Goal: Task Accomplishment & Management: Use online tool/utility

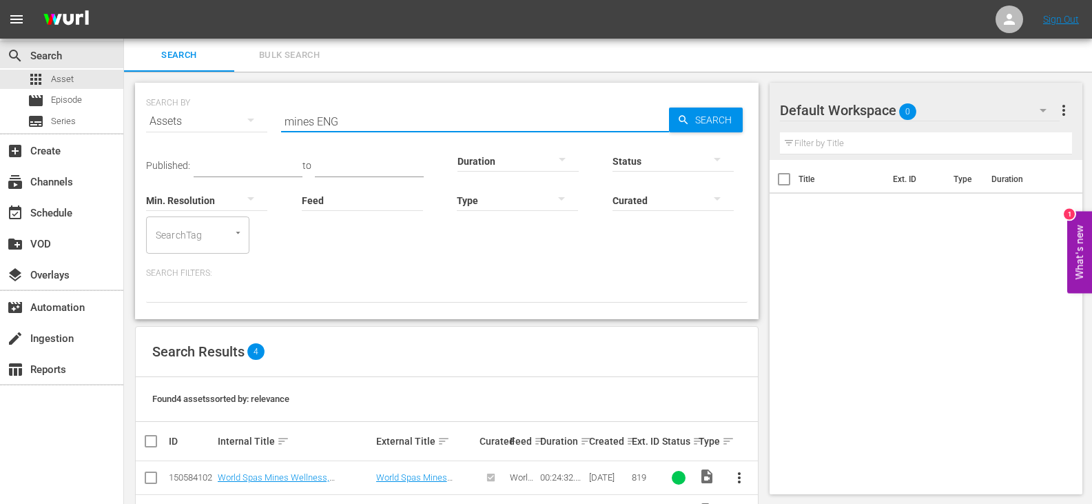
drag, startPoint x: 362, startPoint y: 120, endPoint x: 210, endPoint y: 131, distance: 152.0
click at [210, 131] on div "SEARCH BY Search By Assets Search ID, Title, Description, Keywords, or Category…" at bounding box center [447, 113] width 602 height 50
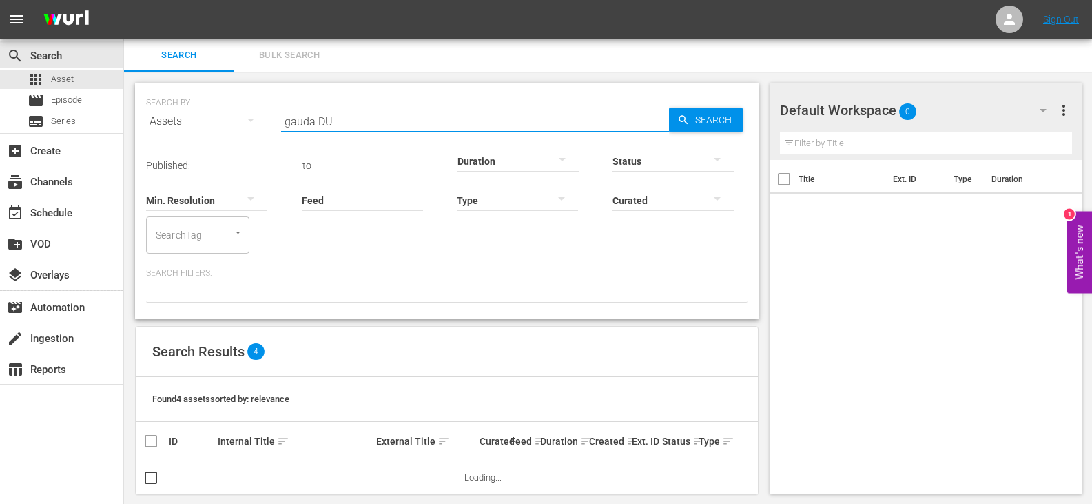
click at [297, 125] on input "gauda DU" at bounding box center [475, 121] width 388 height 33
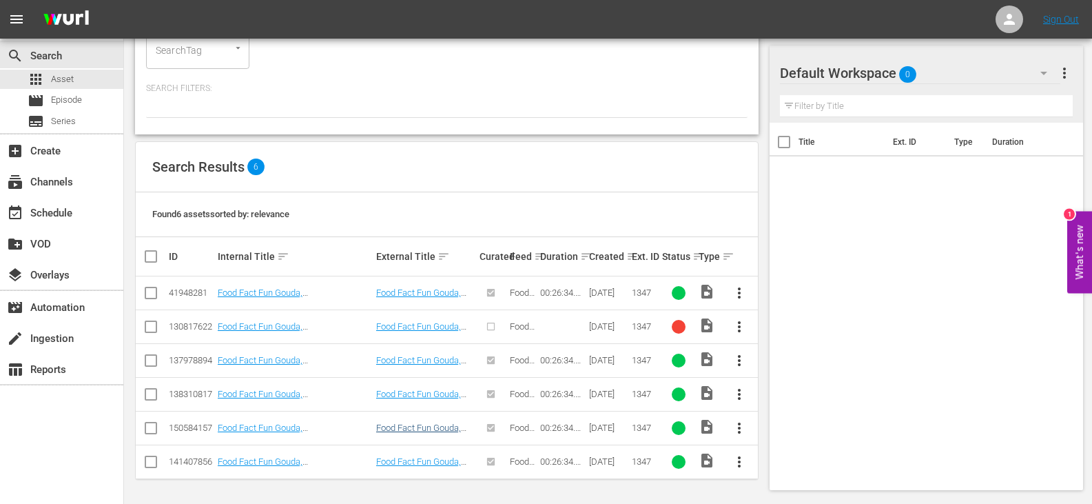
scroll to position [185, 0]
type input "gouda DU"
click at [148, 358] on input "checkbox" at bounding box center [151, 362] width 17 height 17
checkbox input "true"
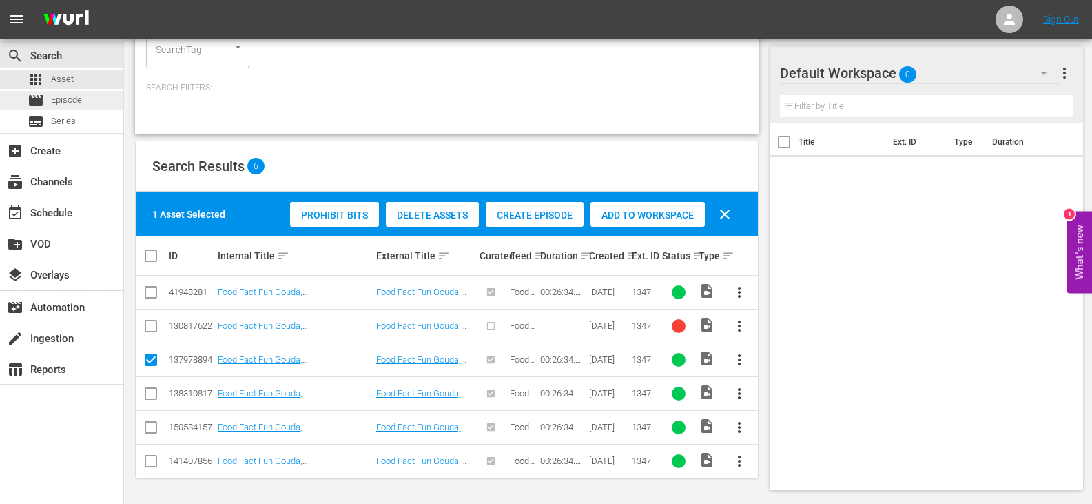
click at [101, 106] on div "movie Episode" at bounding box center [61, 100] width 123 height 19
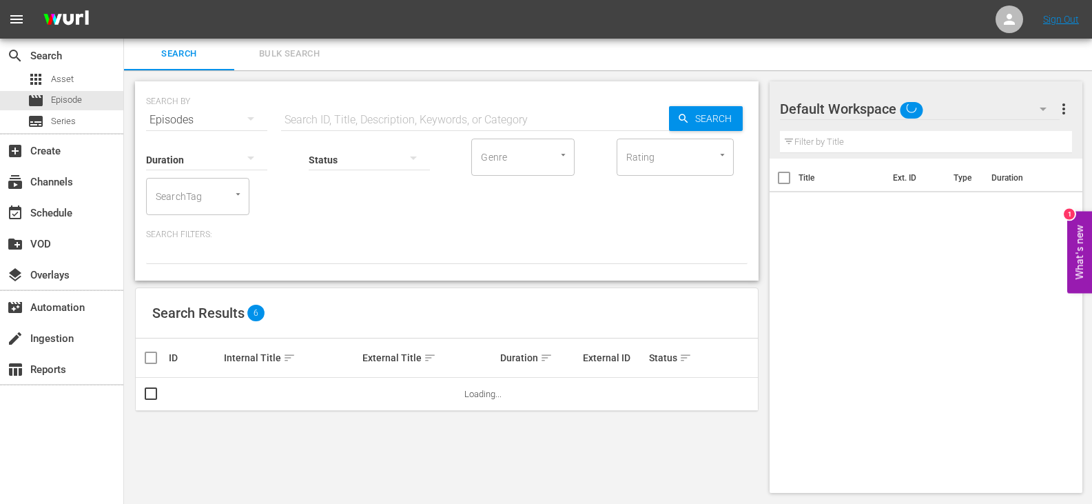
scroll to position [1, 0]
click at [66, 88] on div "apps Asset" at bounding box center [51, 79] width 46 height 19
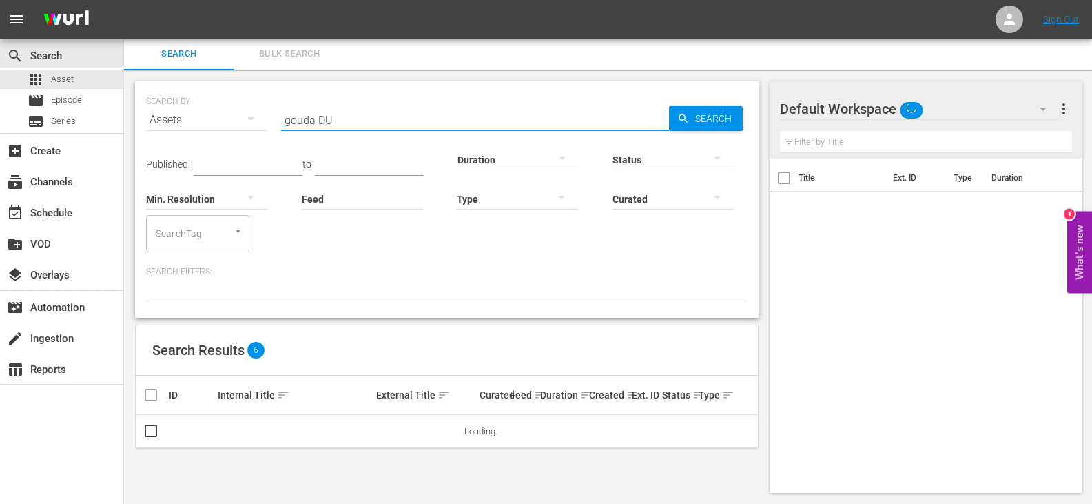
drag, startPoint x: 359, startPoint y: 122, endPoint x: 227, endPoint y: 122, distance: 132.3
click at [227, 122] on div "SEARCH BY Search By Assets Search ID, Title, Description, Keywords, or Category…" at bounding box center [447, 112] width 602 height 50
click at [89, 96] on div "movie Episode" at bounding box center [61, 100] width 123 height 19
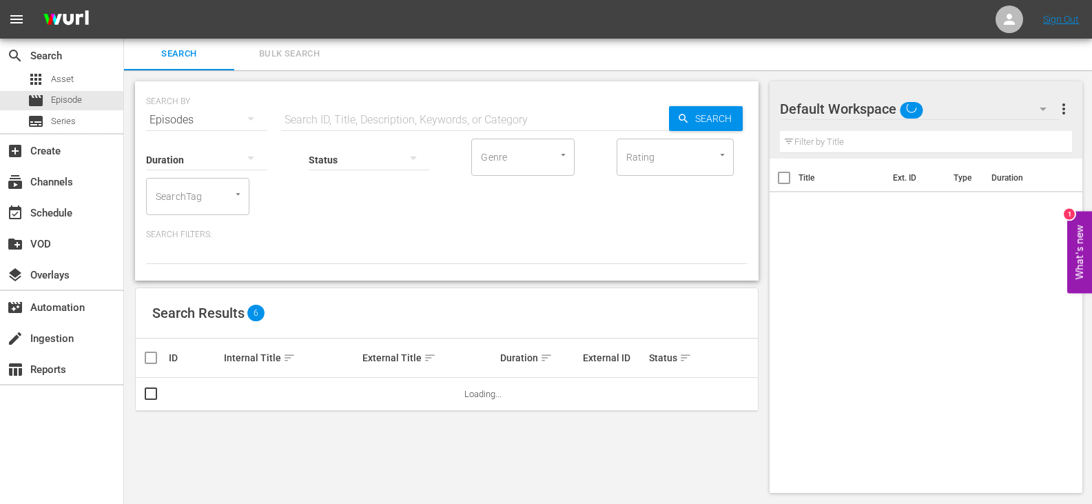
click at [345, 129] on div "Status" at bounding box center [369, 151] width 121 height 50
click at [345, 120] on input "text" at bounding box center [475, 119] width 388 height 33
paste input "gouda DU"
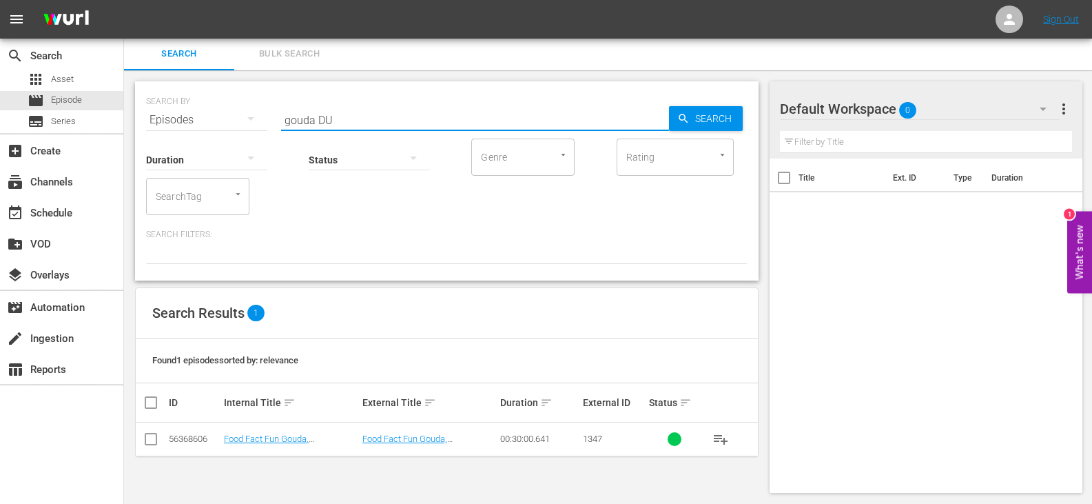
type input "gouda DU"
click at [152, 438] on input "checkbox" at bounding box center [151, 442] width 17 height 17
checkbox input "true"
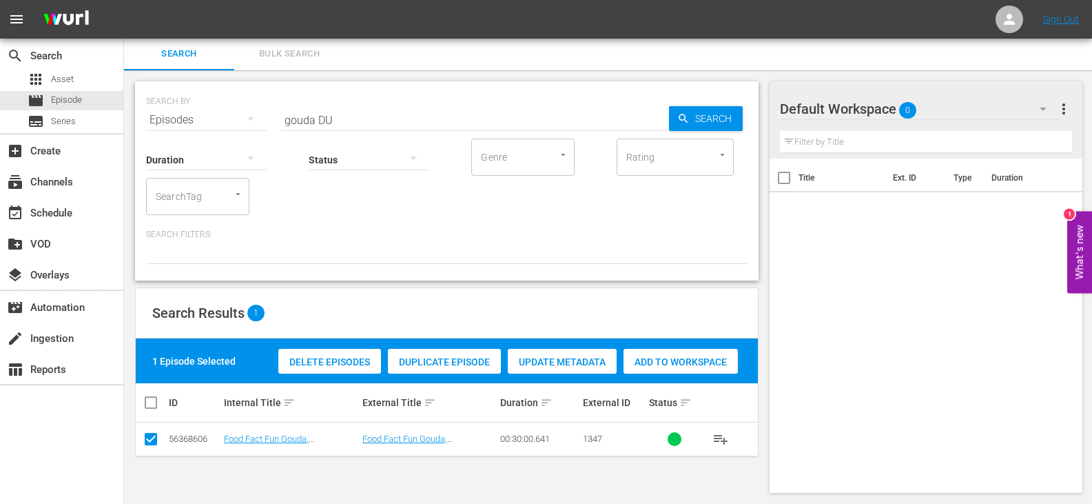
click at [686, 360] on span "Add to Workspace" at bounding box center [681, 361] width 114 height 11
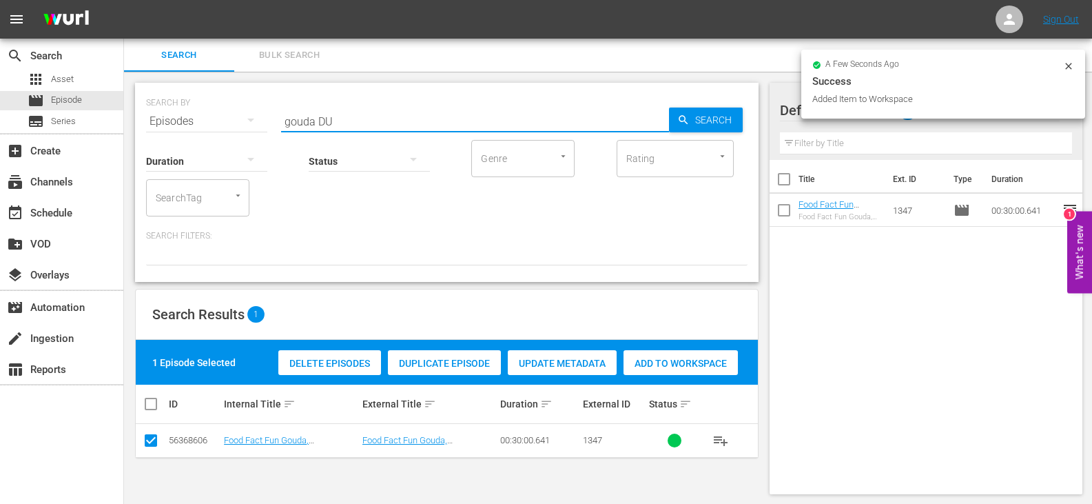
drag, startPoint x: 312, startPoint y: 116, endPoint x: 212, endPoint y: 123, distance: 100.9
click at [212, 123] on div "SEARCH BY Search By Episodes Search ID, Title, Description, Keywords, or Catego…" at bounding box center [447, 113] width 602 height 50
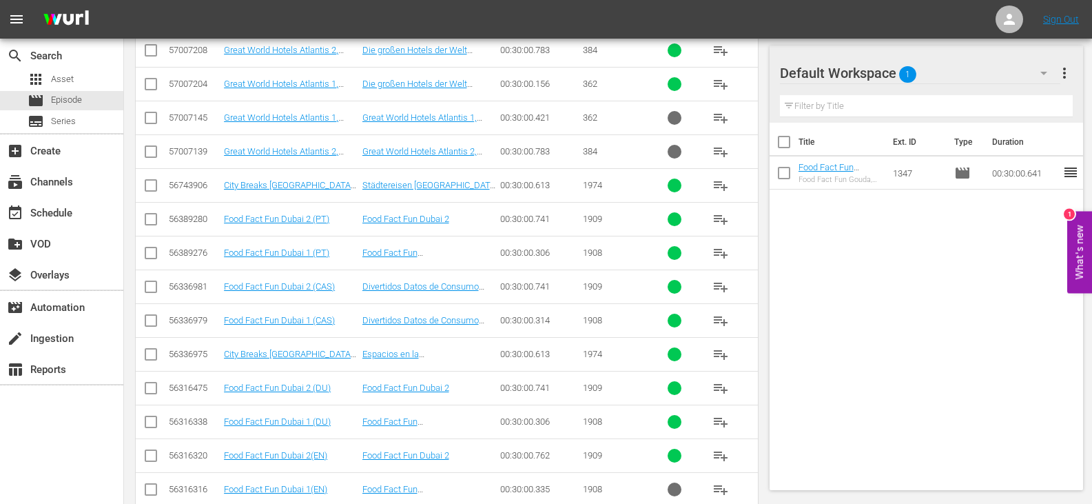
scroll to position [1205, 0]
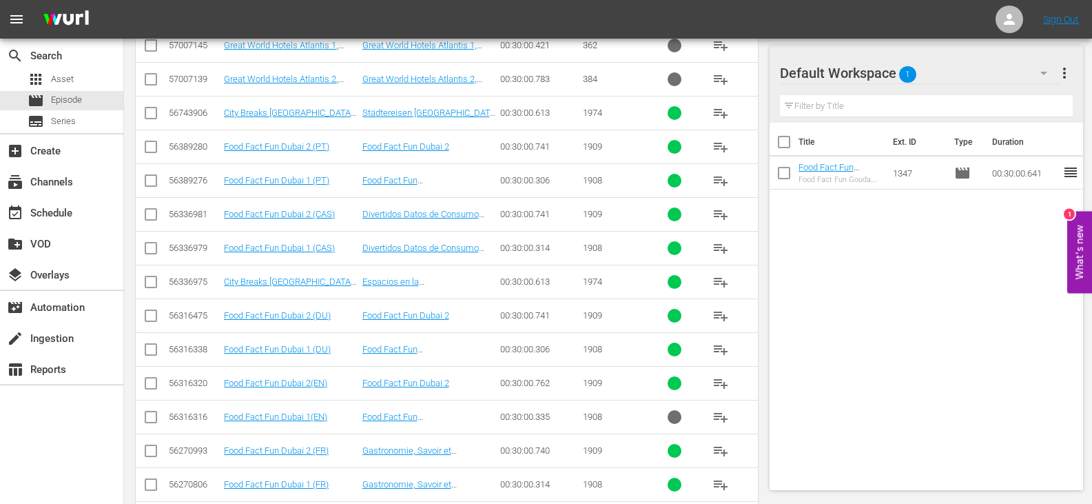
type input "Dubai DU"
click at [150, 311] on input "checkbox" at bounding box center [151, 318] width 17 height 17
checkbox input "true"
click at [149, 343] on icon at bounding box center [151, 349] width 17 height 17
click at [153, 349] on input "checkbox" at bounding box center [151, 352] width 17 height 17
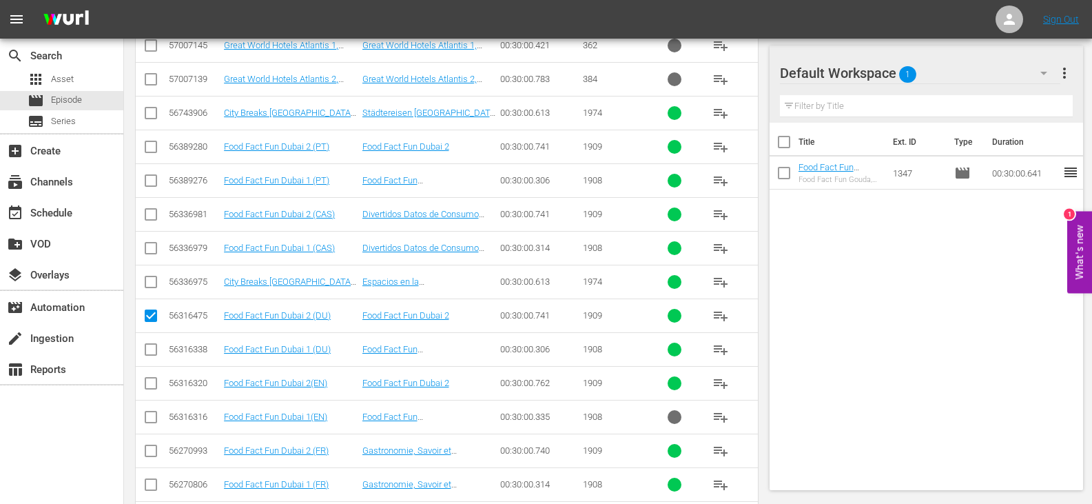
checkbox input "true"
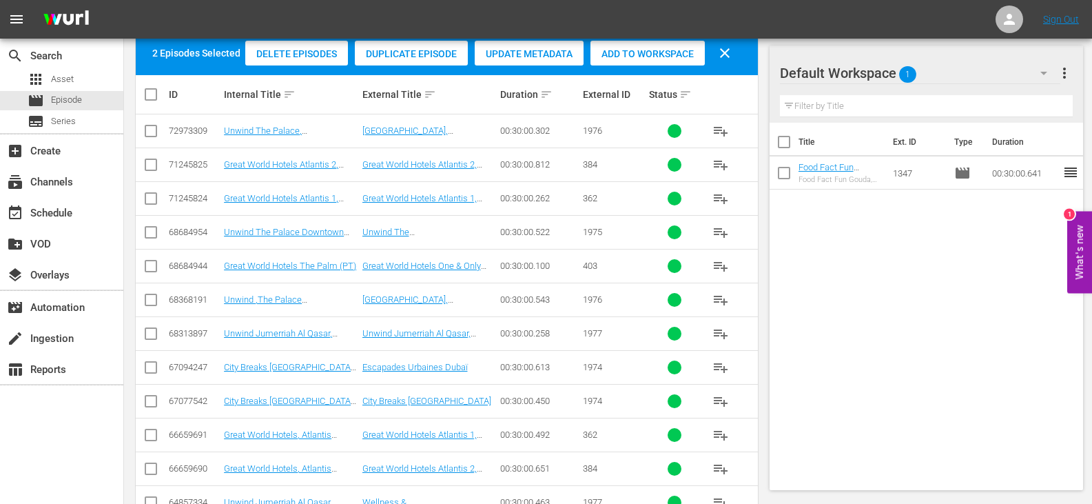
scroll to position [0, 0]
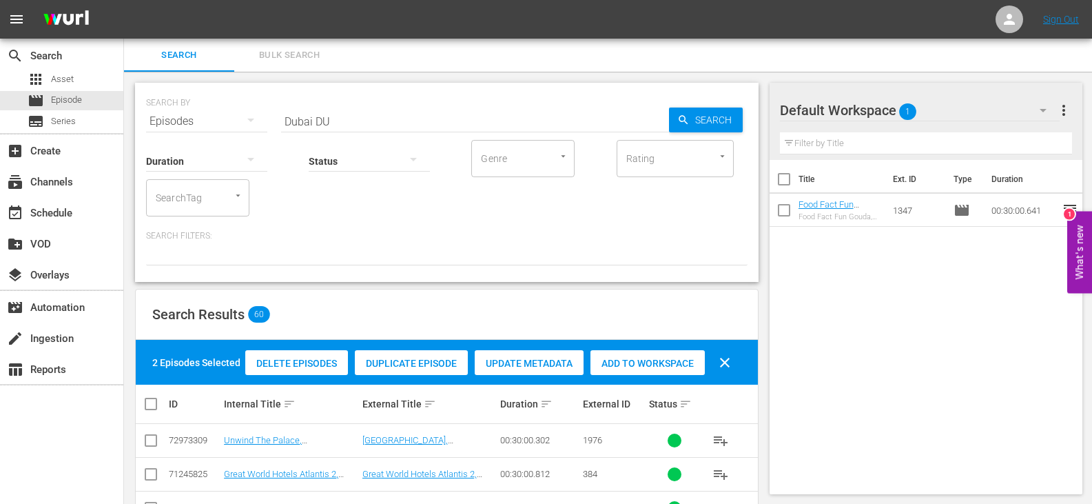
click at [635, 355] on div "Add to Workspace" at bounding box center [648, 363] width 114 height 26
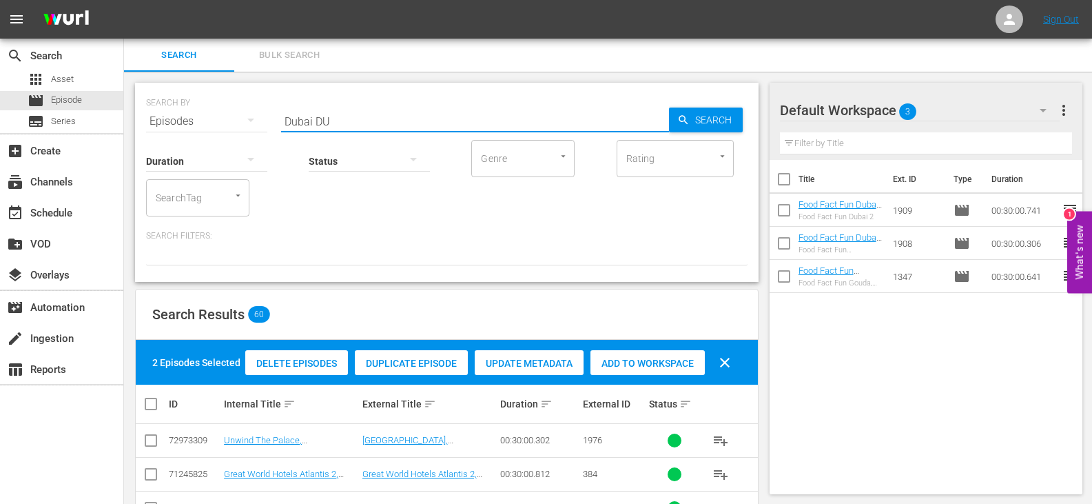
drag, startPoint x: 312, startPoint y: 121, endPoint x: 229, endPoint y: 133, distance: 84.3
click at [229, 133] on div "SEARCH BY Search By Episodes Search ID, Title, Description, Keywords, or Catego…" at bounding box center [447, 182] width 624 height 199
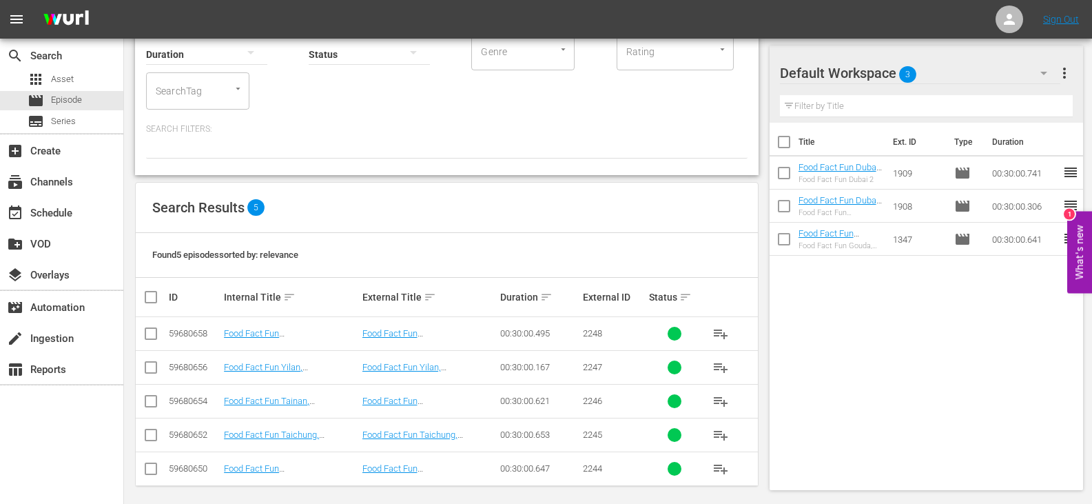
scroll to position [114, 0]
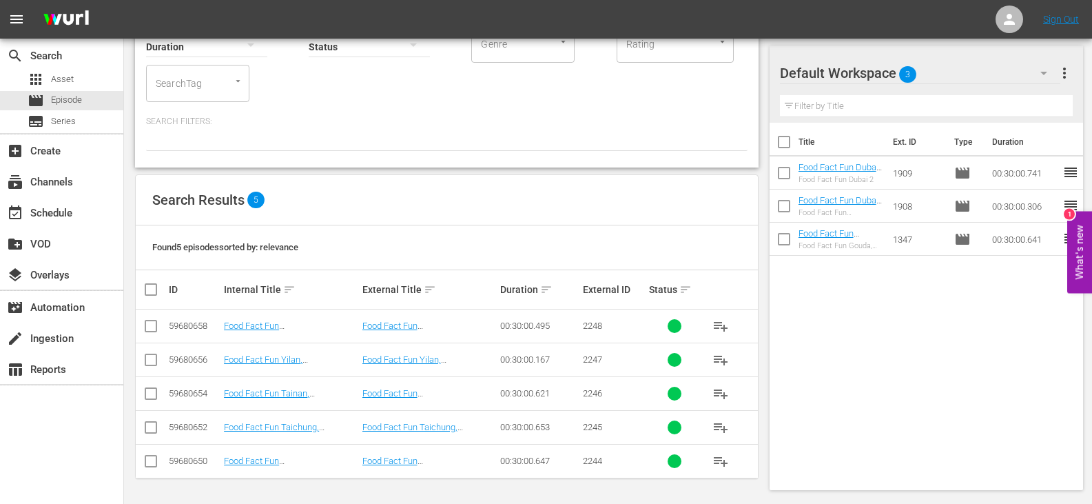
type input "food fact fun Taiwan DU"
click at [154, 288] on input "checkbox" at bounding box center [157, 289] width 28 height 17
checkbox input "true"
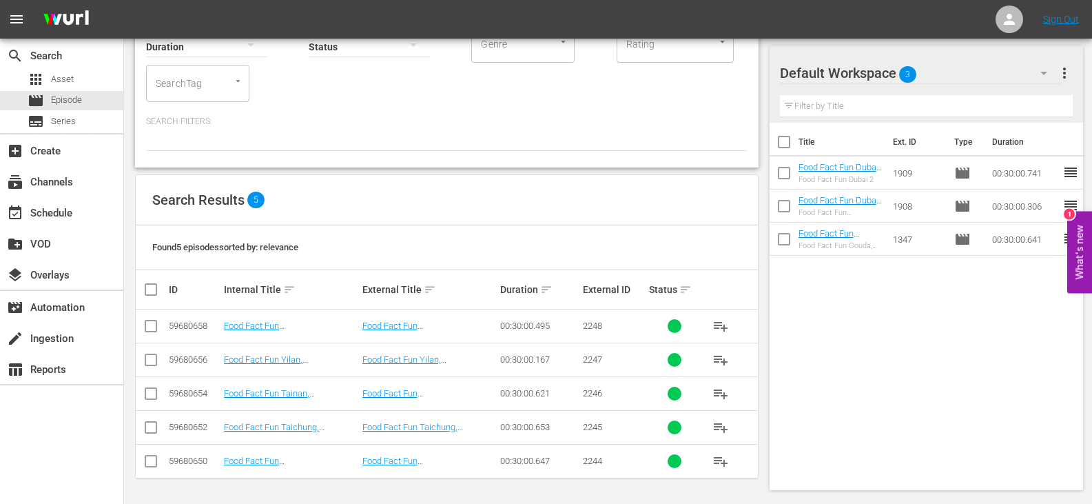
checkbox input "true"
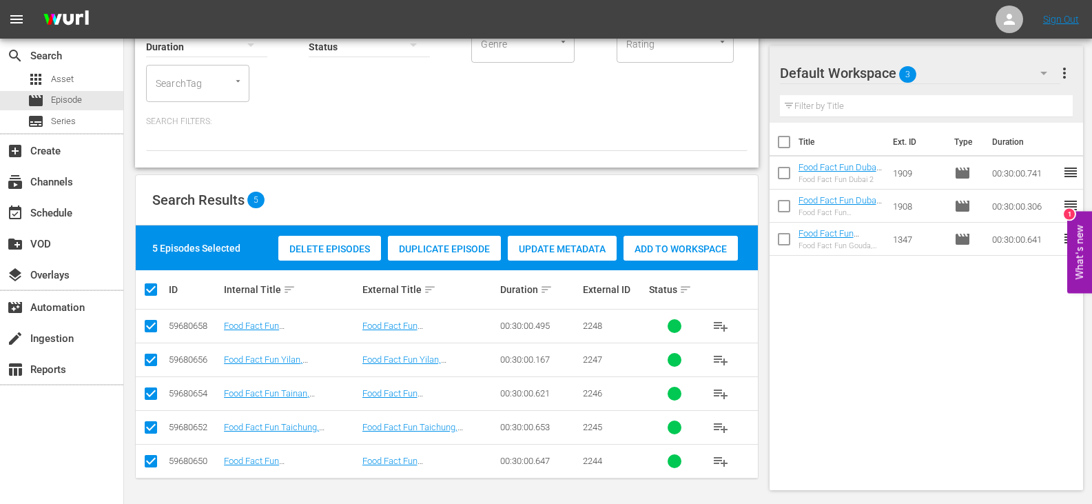
click at [150, 326] on input "checkbox" at bounding box center [151, 328] width 17 height 17
checkbox input "false"
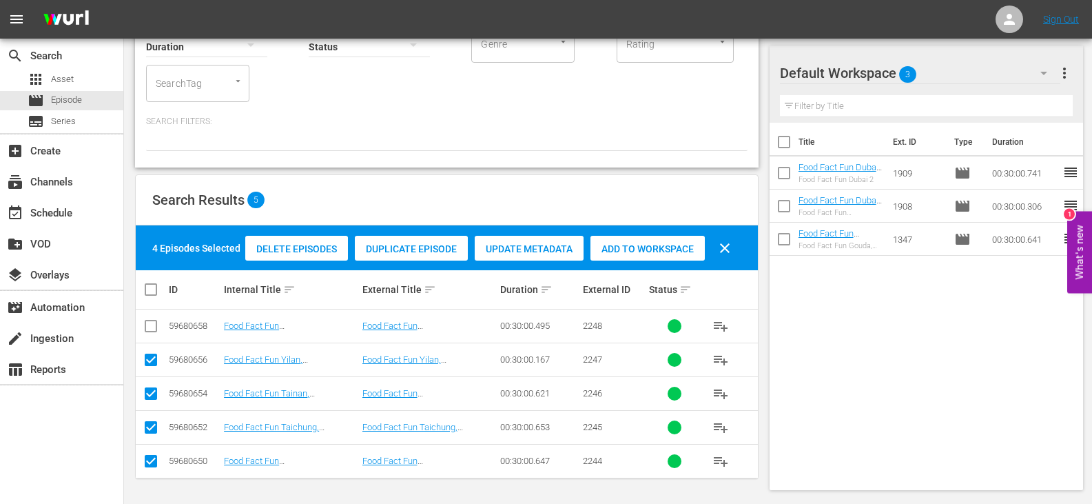
click at [653, 256] on div "Add to Workspace" at bounding box center [648, 249] width 114 height 26
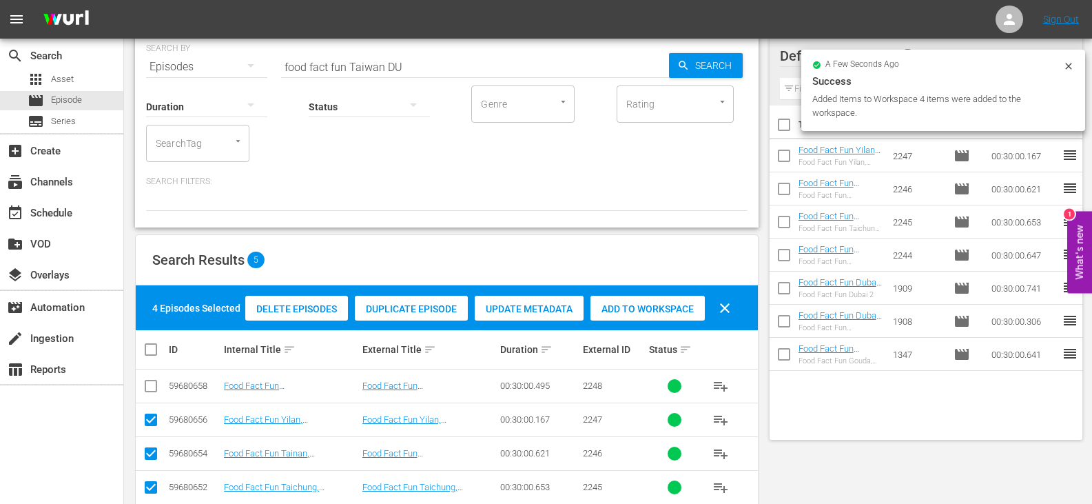
scroll to position [0, 0]
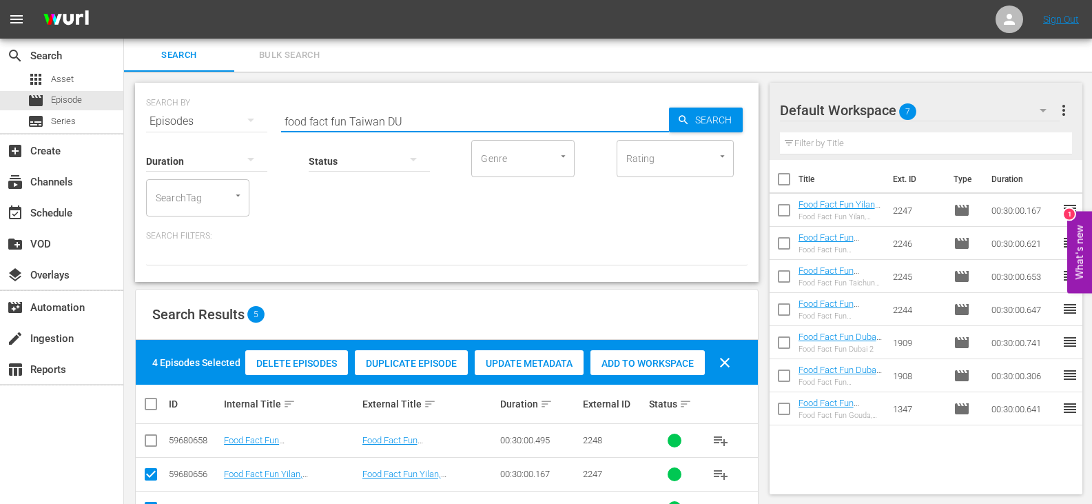
drag, startPoint x: 383, startPoint y: 121, endPoint x: 212, endPoint y: 121, distance: 170.9
click at [212, 121] on div "SEARCH BY Search By Episodes Search ID, Title, Description, Keywords, or Catego…" at bounding box center [447, 113] width 602 height 50
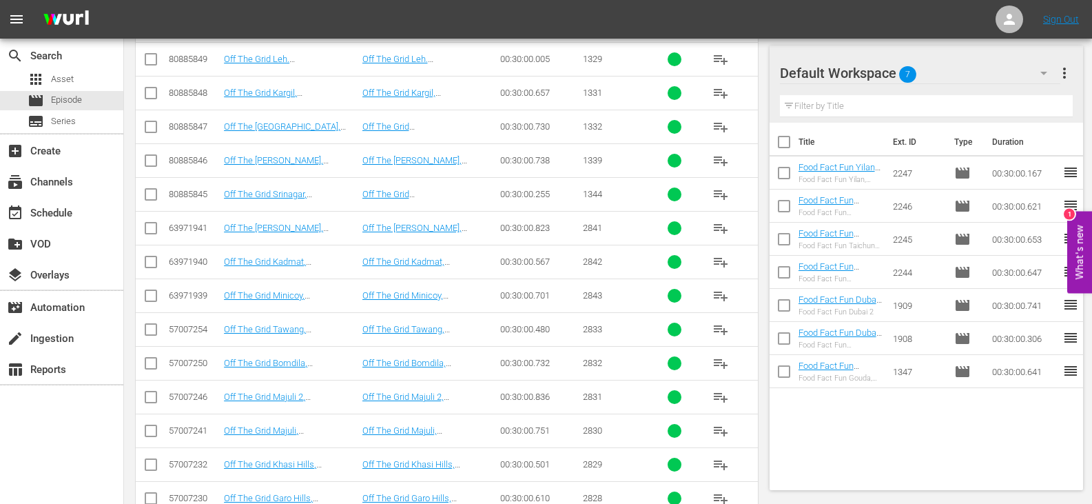
scroll to position [277, 0]
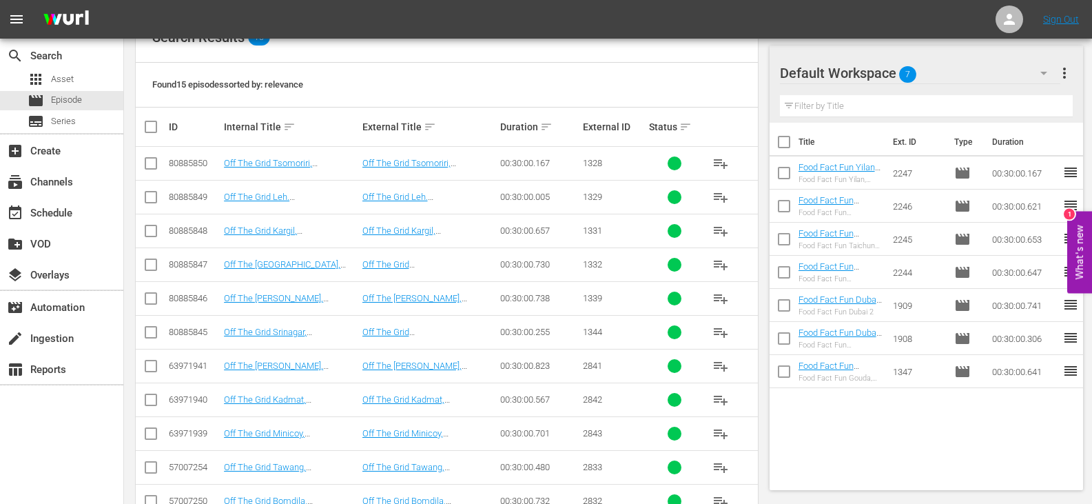
type input "off the grid India DU"
click at [149, 163] on input "checkbox" at bounding box center [151, 166] width 17 height 17
checkbox input "true"
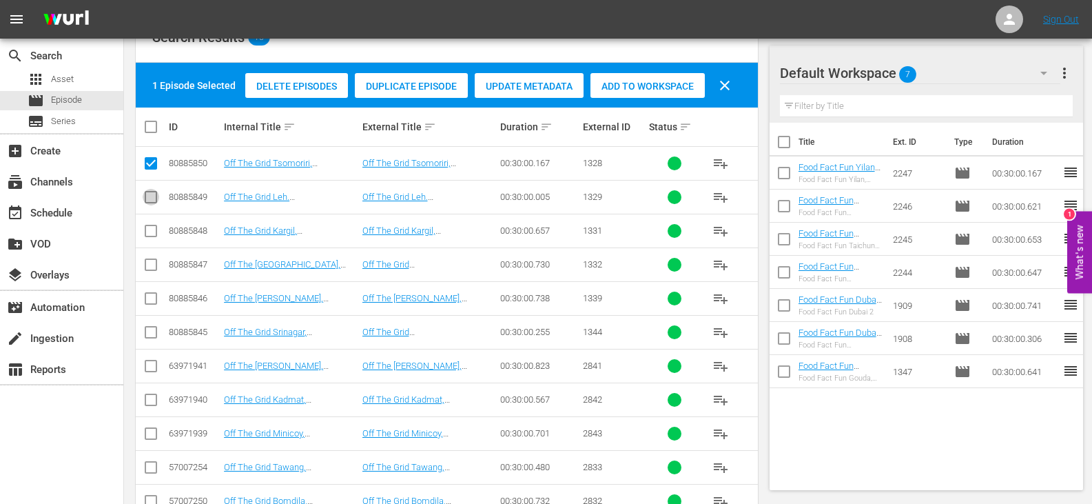
click at [156, 195] on input "checkbox" at bounding box center [151, 200] width 17 height 17
checkbox input "true"
click at [146, 233] on input "checkbox" at bounding box center [151, 233] width 17 height 17
checkbox input "true"
click at [157, 270] on input "checkbox" at bounding box center [151, 267] width 17 height 17
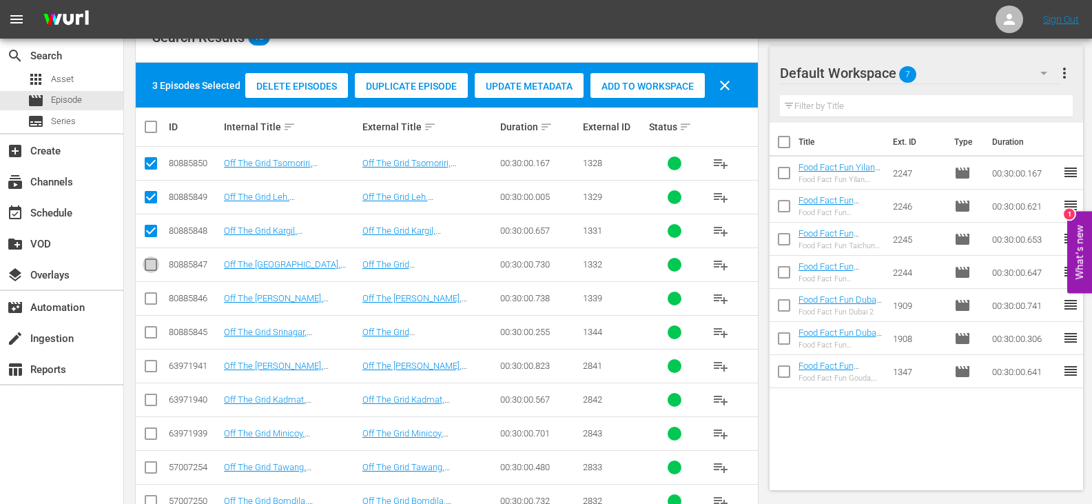
checkbox input "true"
click at [153, 309] on input "checkbox" at bounding box center [151, 301] width 17 height 17
checkbox input "true"
click at [149, 325] on icon at bounding box center [151, 332] width 17 height 17
click at [151, 332] on input "checkbox" at bounding box center [151, 335] width 17 height 17
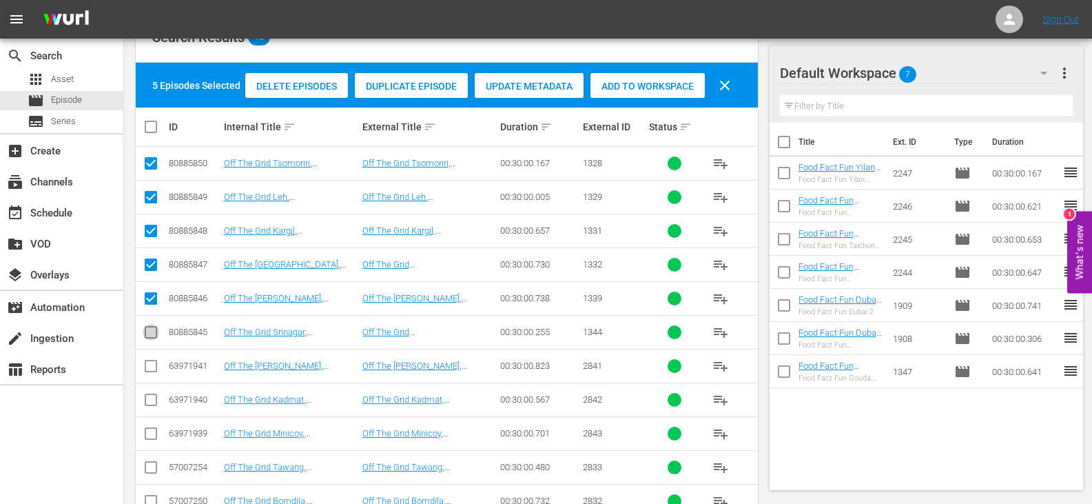
checkbox input "true"
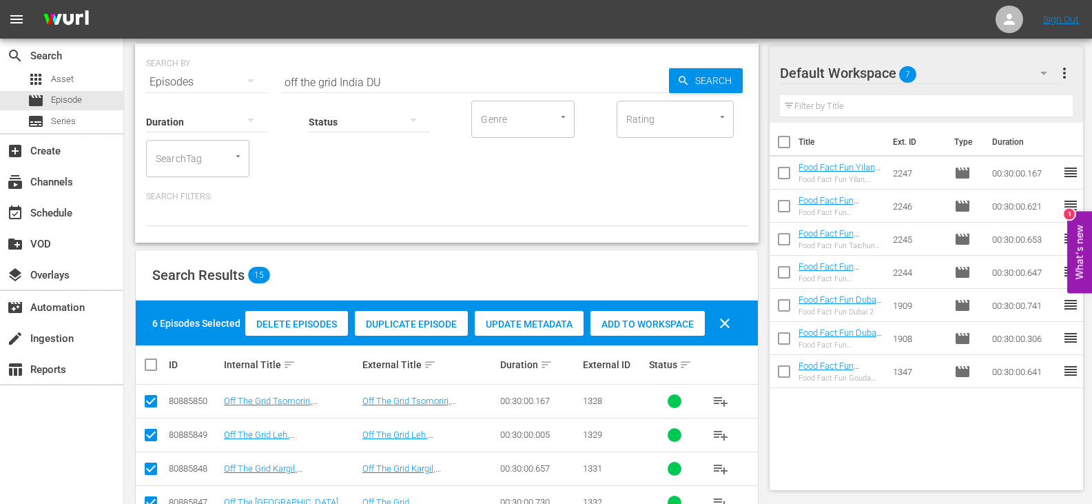
scroll to position [39, 0]
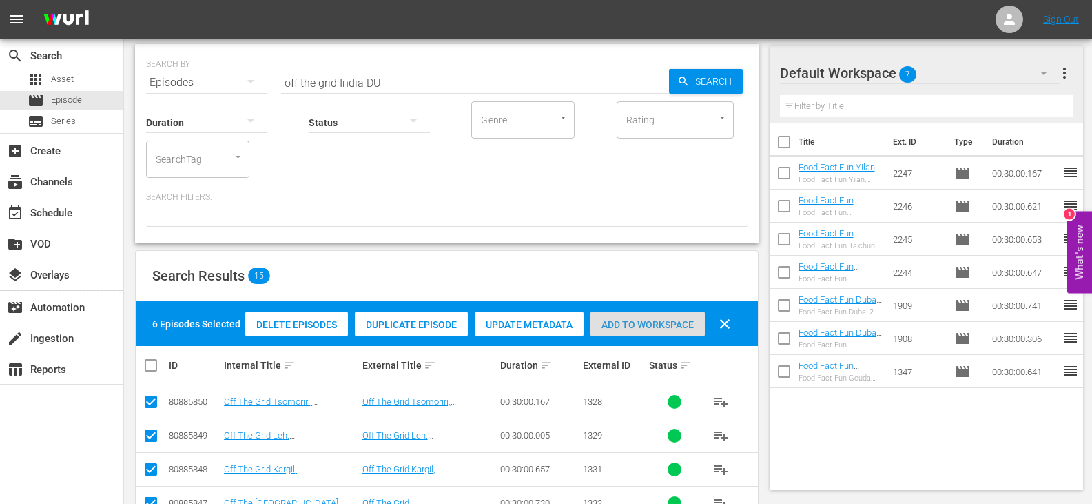
click at [662, 329] on span "Add to Workspace" at bounding box center [648, 324] width 114 height 11
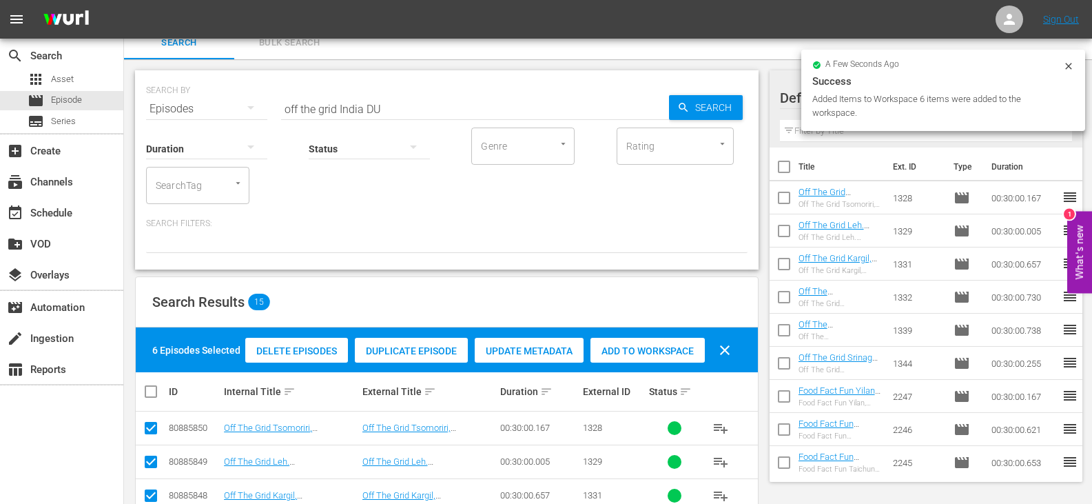
scroll to position [0, 0]
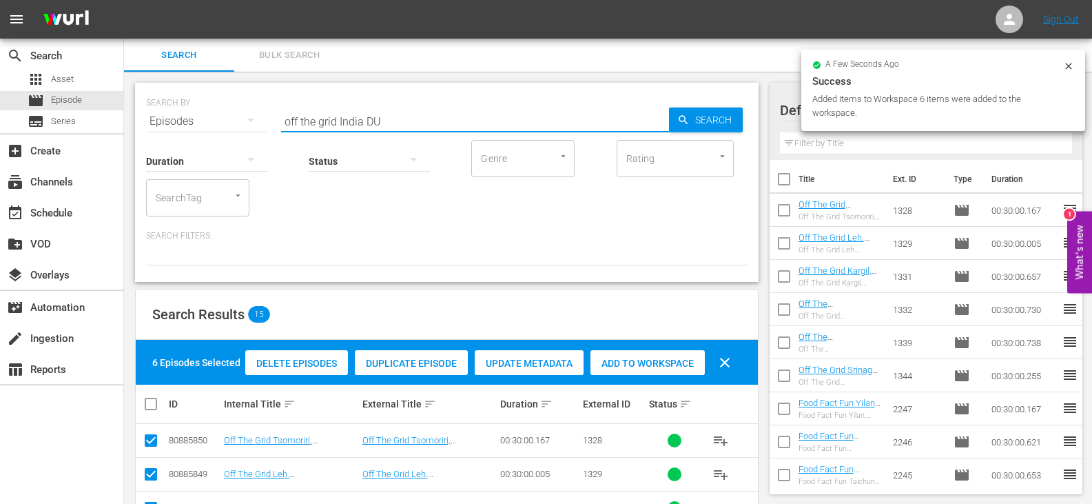
drag, startPoint x: 360, startPoint y: 121, endPoint x: 199, endPoint y: 122, distance: 161.3
click at [199, 122] on div "SEARCH BY Search By Episodes Search ID, Title, Description, Keywords, or Catego…" at bounding box center [447, 113] width 602 height 50
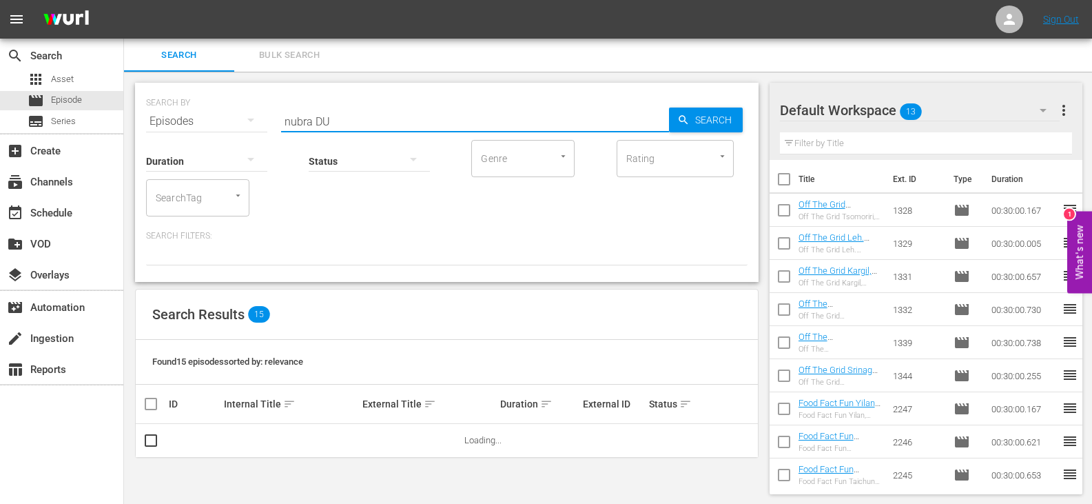
scroll to position [1, 0]
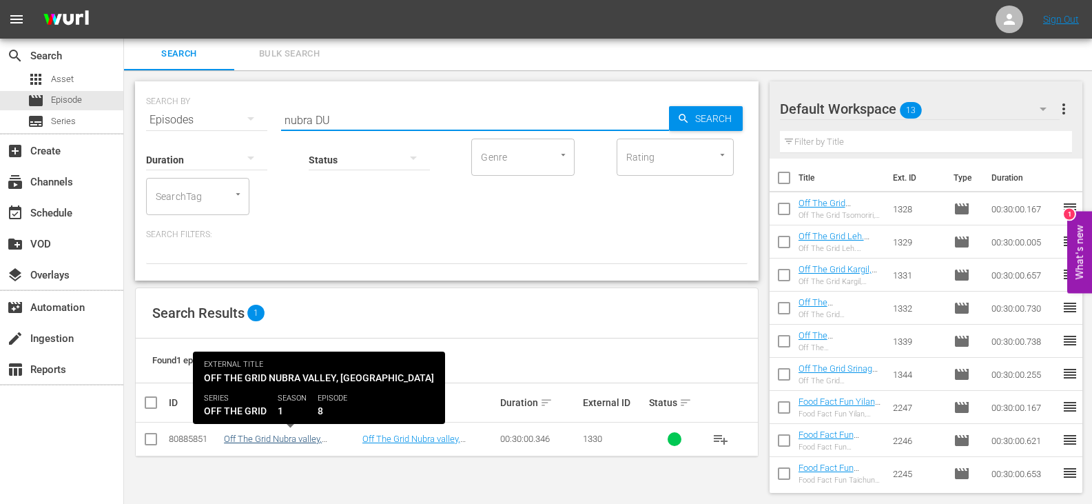
type input "nubra DU"
click at [287, 442] on link "Off The Grid Nubra valley, [GEOGRAPHIC_DATA] (DU)" at bounding box center [275, 444] width 103 height 21
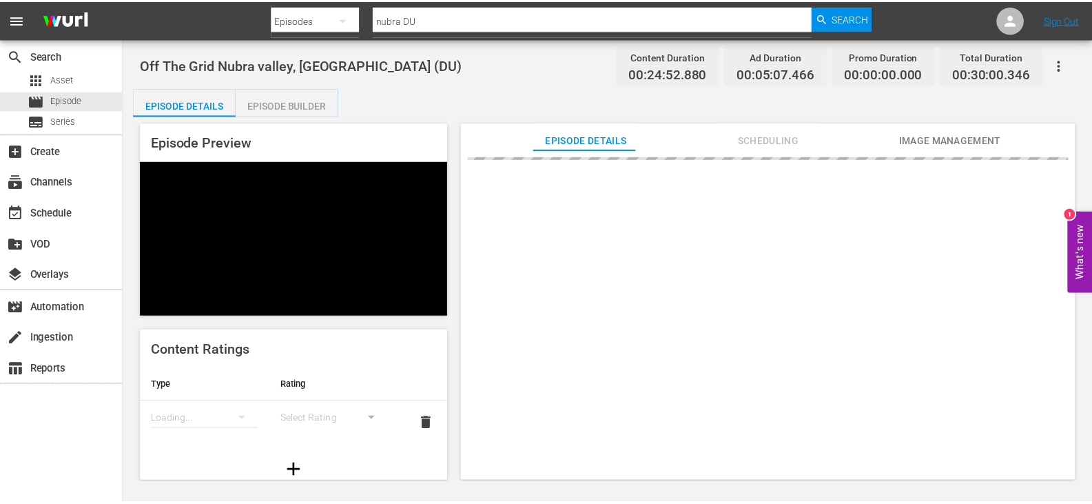
scroll to position [1, 0]
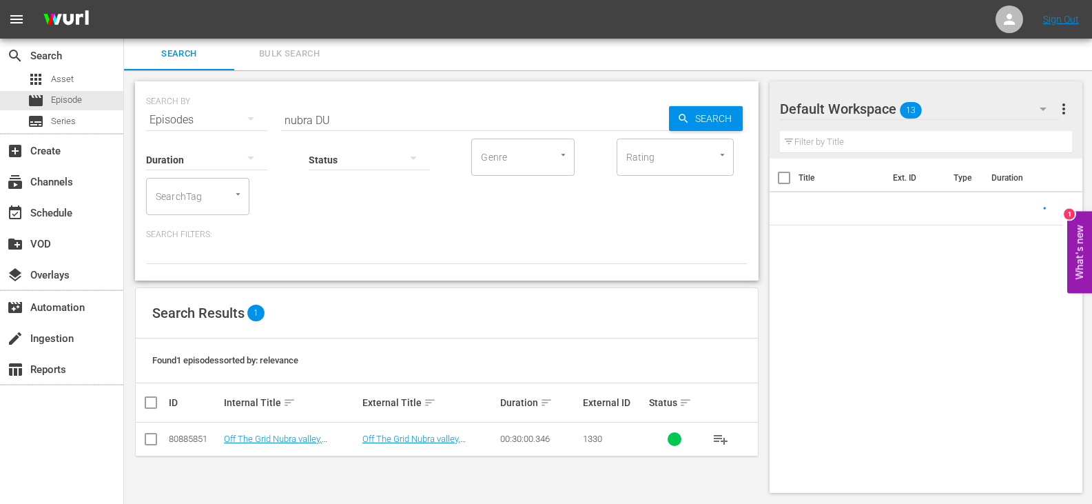
click at [150, 438] on input "checkbox" at bounding box center [151, 442] width 17 height 17
checkbox input "true"
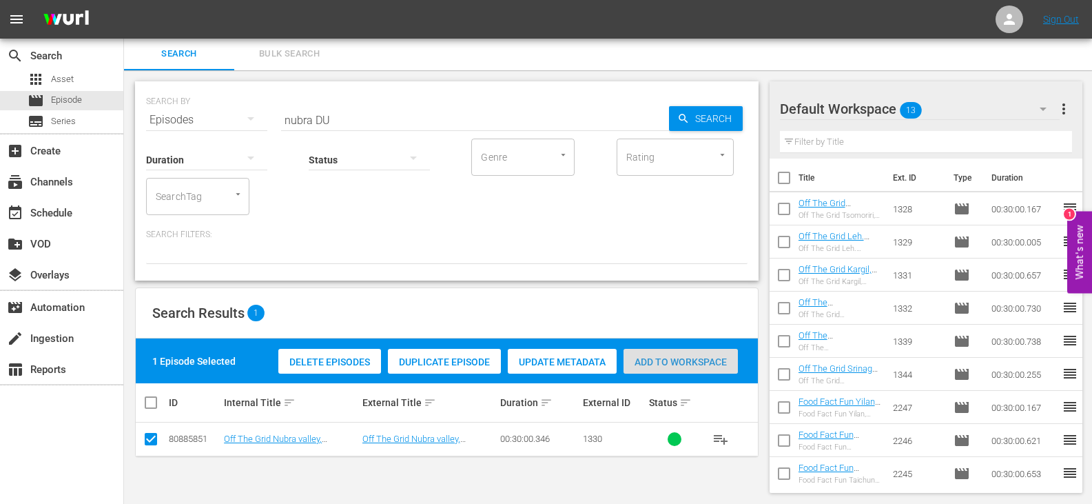
click at [673, 349] on div "Add to Workspace" at bounding box center [681, 362] width 114 height 26
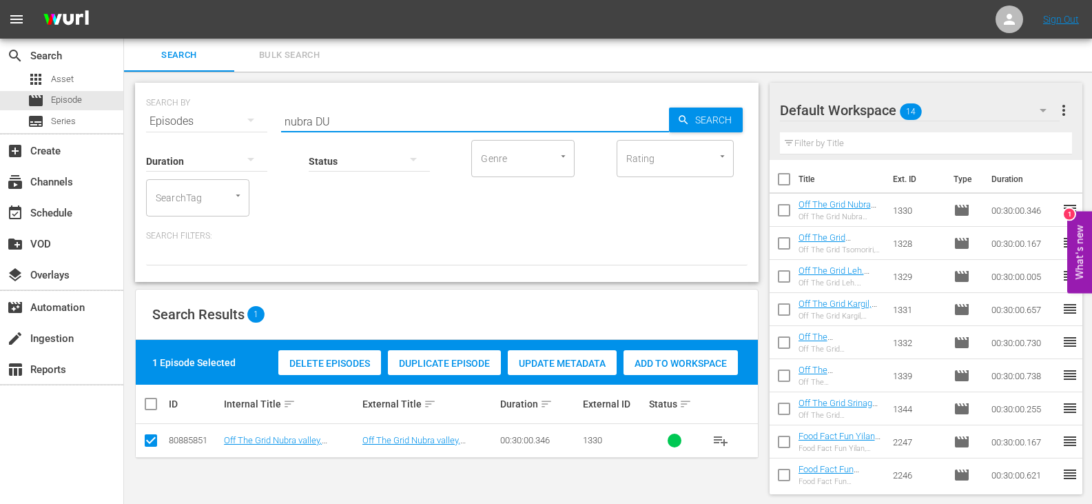
drag, startPoint x: 311, startPoint y: 120, endPoint x: 188, endPoint y: 121, distance: 122.7
click at [188, 121] on div "SEARCH BY Search By Episodes Search ID, Title, Description, Keywords, or Catego…" at bounding box center [447, 113] width 602 height 50
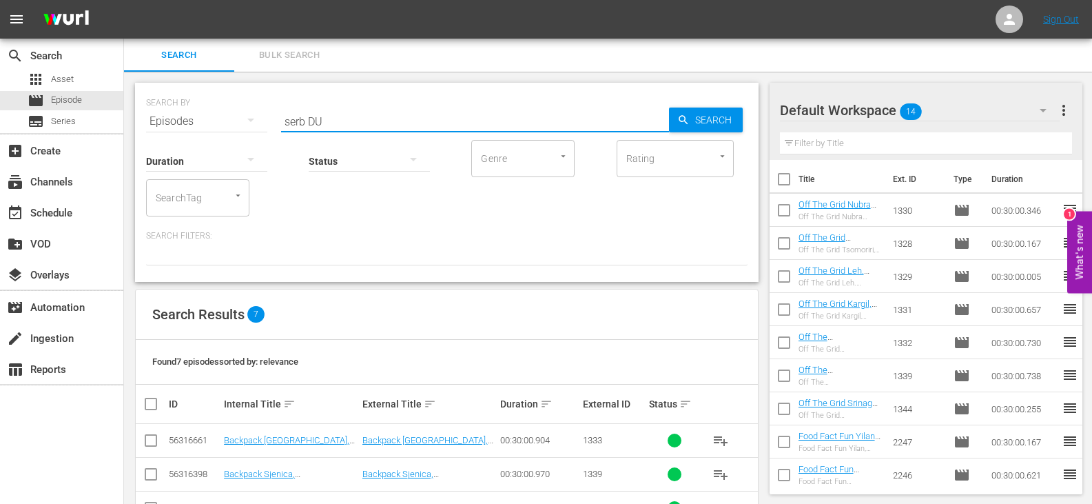
type input "serb DU"
click at [153, 407] on input "checkbox" at bounding box center [157, 404] width 28 height 17
checkbox input "true"
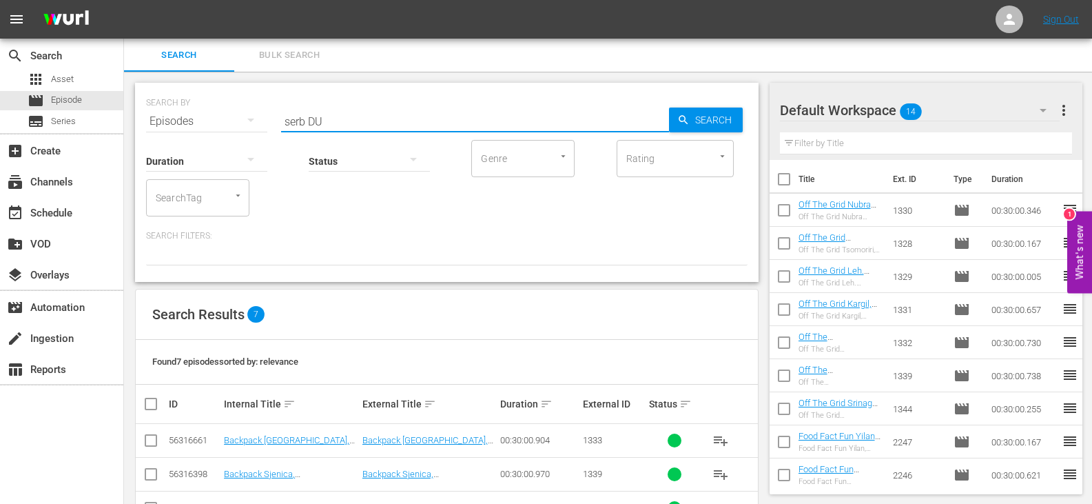
checkbox input "true"
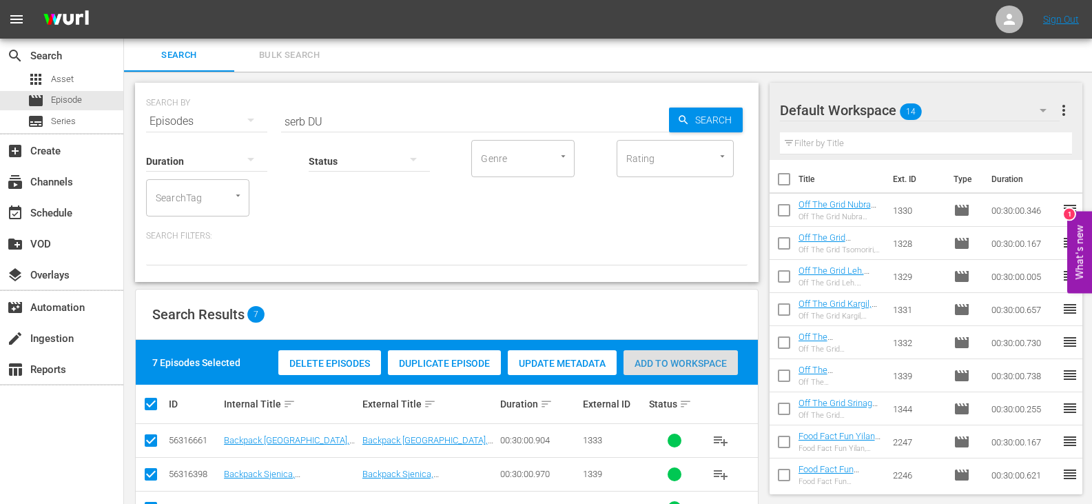
click at [679, 360] on span "Add to Workspace" at bounding box center [681, 363] width 114 height 11
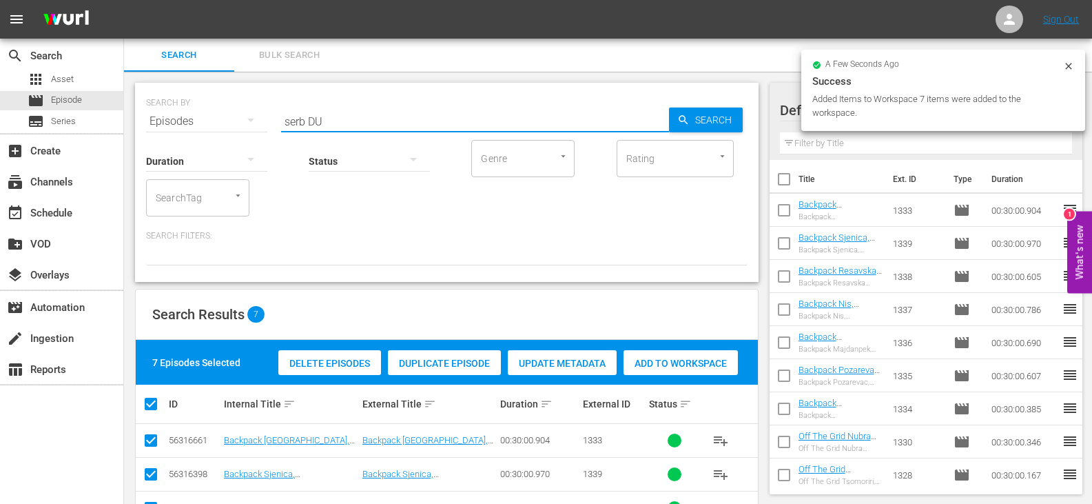
drag, startPoint x: 303, startPoint y: 123, endPoint x: 207, endPoint y: 132, distance: 95.5
click at [207, 132] on div "SEARCH BY Search By Episodes Search ID, Title, Description, Keywords, or Catego…" at bounding box center [447, 182] width 624 height 199
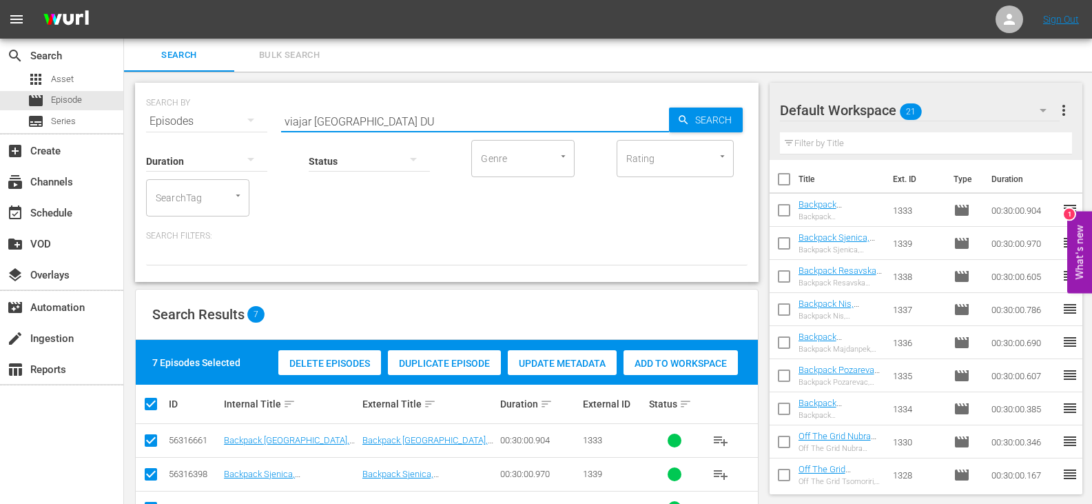
type input "viajar [GEOGRAPHIC_DATA] DU"
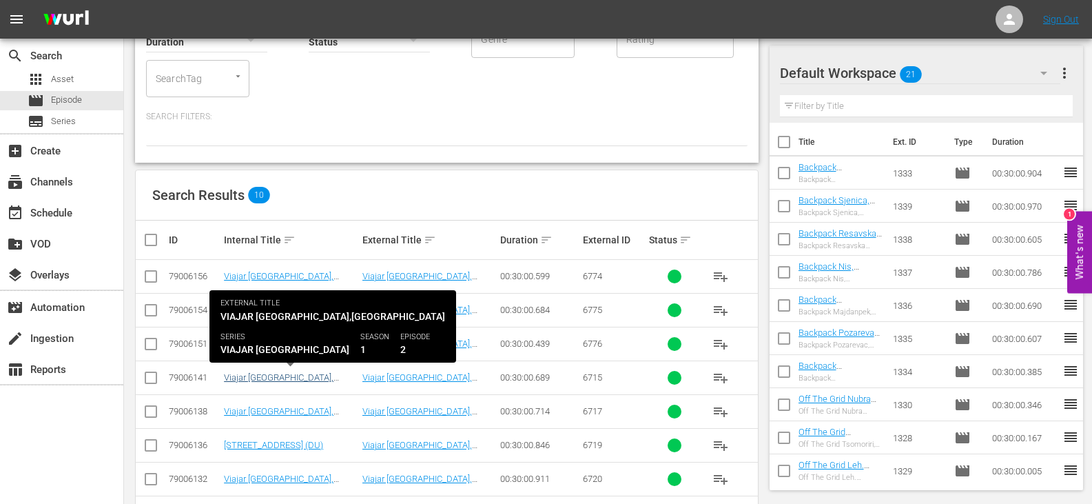
scroll to position [207, 0]
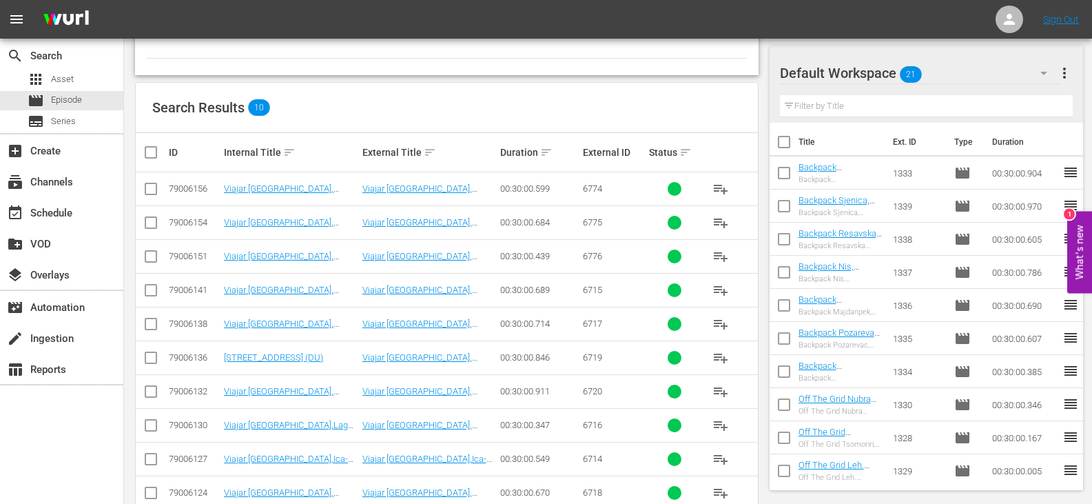
click at [153, 192] on input "checkbox" at bounding box center [151, 191] width 17 height 17
checkbox input "true"
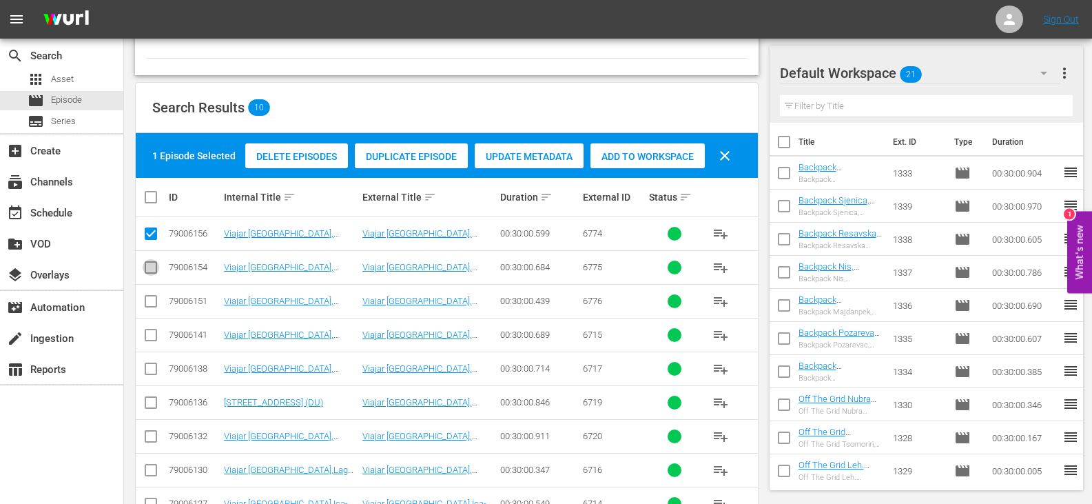
drag, startPoint x: 147, startPoint y: 267, endPoint x: 144, endPoint y: 292, distance: 25.7
click at [147, 267] on input "checkbox" at bounding box center [151, 270] width 17 height 17
checkbox input "true"
click at [150, 302] on input "checkbox" at bounding box center [151, 304] width 17 height 17
checkbox input "true"
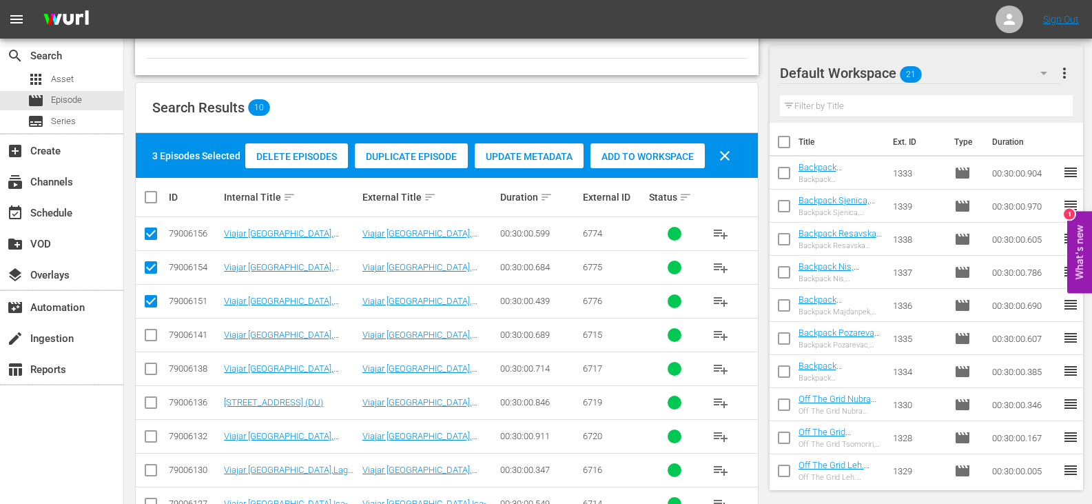
click at [665, 170] on div "Delete Episodes Duplicate Episode Update Metadata Add to Workspace clear" at bounding box center [492, 155] width 500 height 33
click at [663, 159] on span "Add to Workspace" at bounding box center [648, 156] width 114 height 11
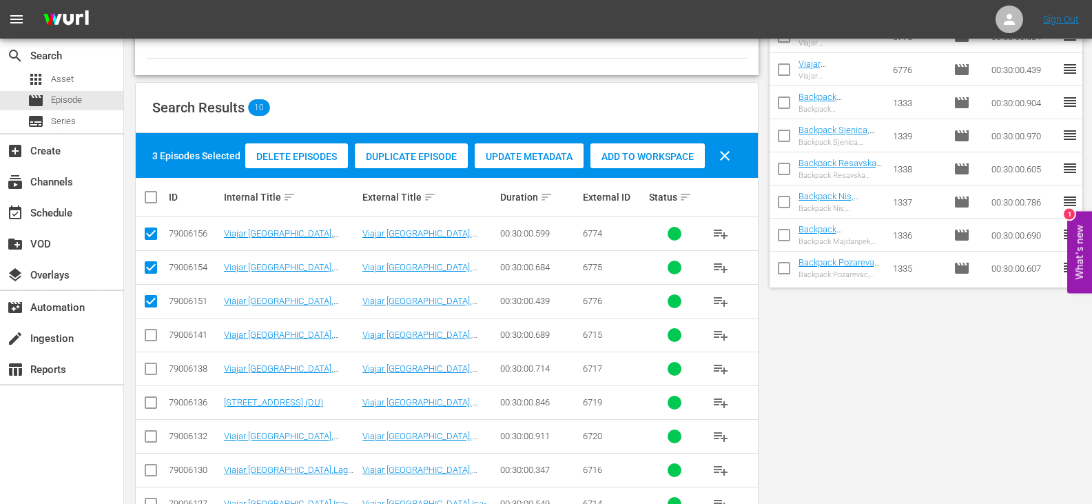
scroll to position [0, 0]
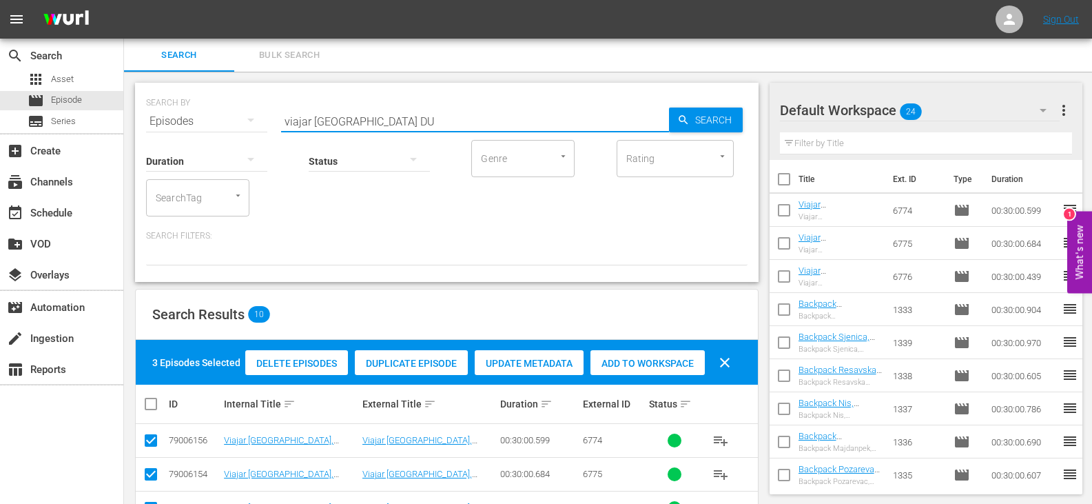
drag, startPoint x: 336, startPoint y: 118, endPoint x: 219, endPoint y: 139, distance: 118.3
click at [219, 139] on div "SEARCH BY Search By Episodes Search ID, Title, Description, Keywords, or Catego…" at bounding box center [447, 182] width 624 height 199
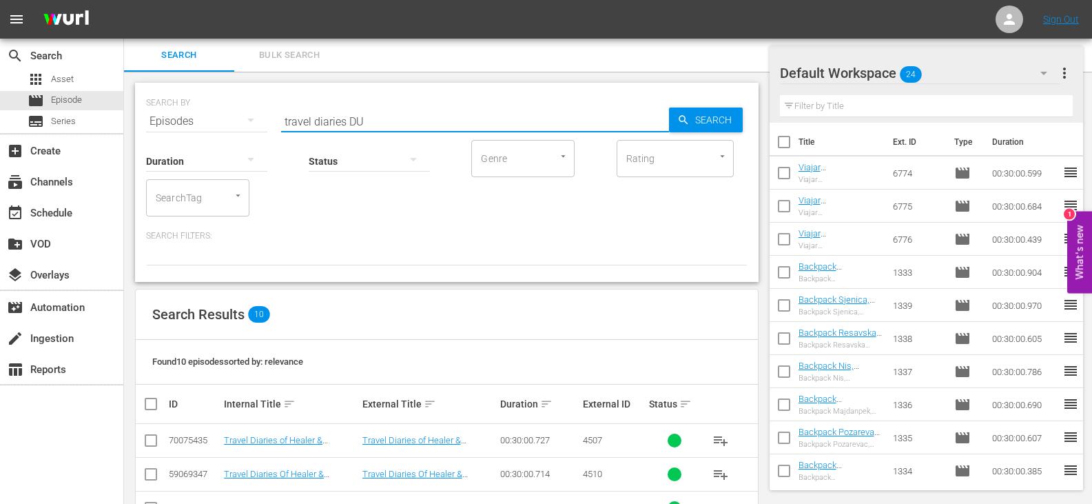
scroll to position [283, 0]
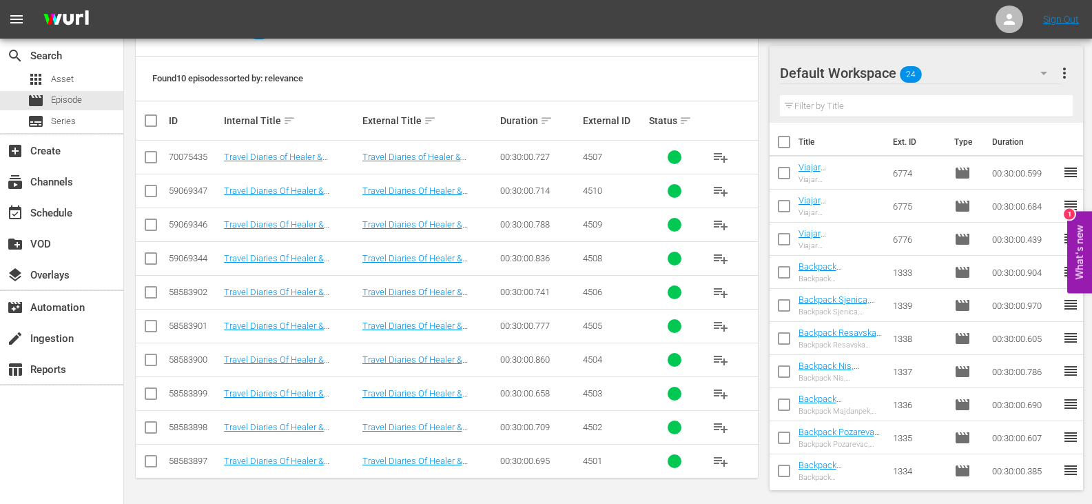
type input "travel diaries DU"
click at [150, 121] on input "checkbox" at bounding box center [157, 120] width 28 height 17
checkbox input "true"
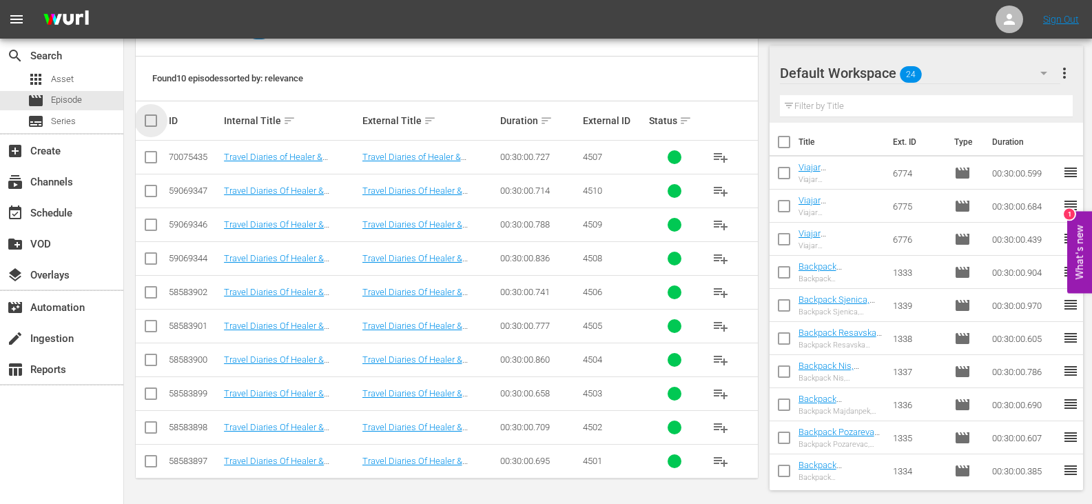
checkbox input "true"
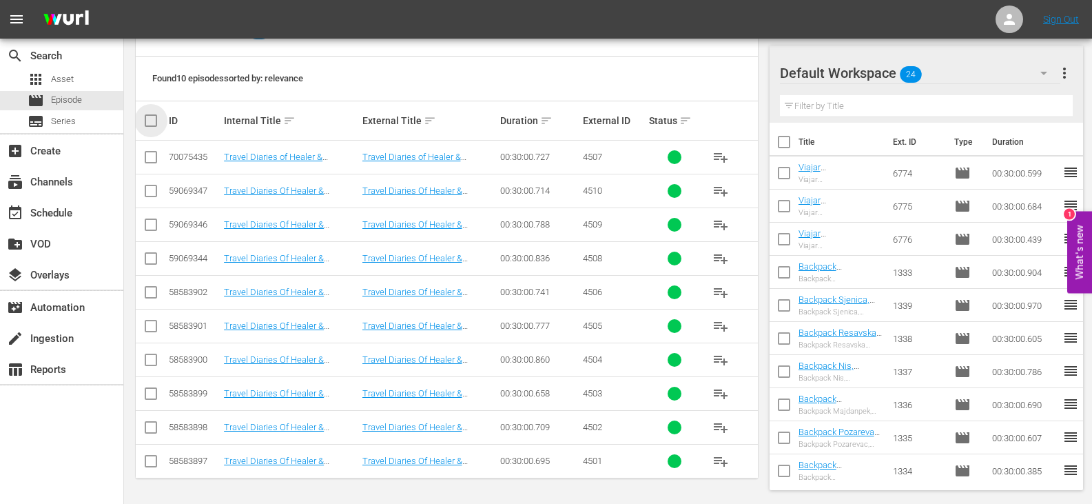
checkbox input "true"
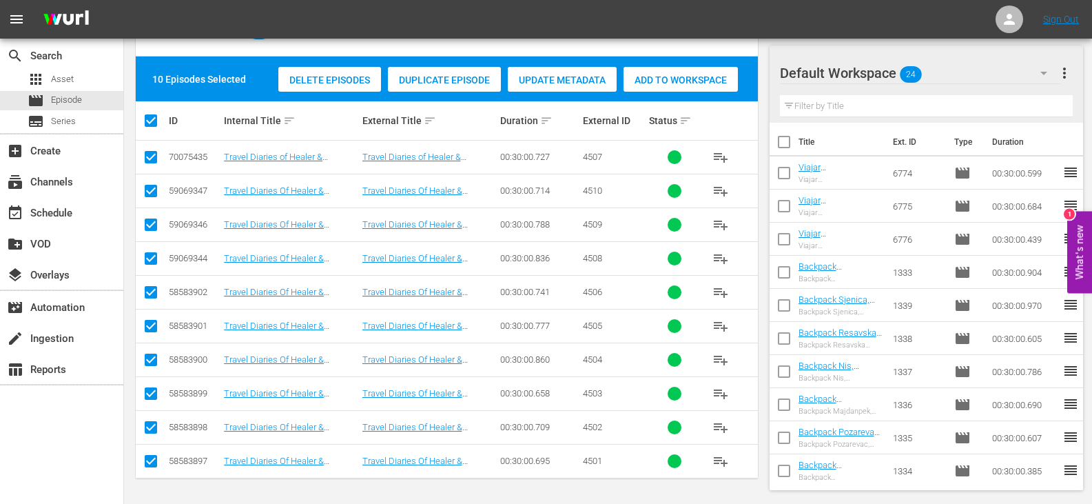
click at [152, 227] on input "checkbox" at bounding box center [151, 227] width 17 height 17
checkbox input "false"
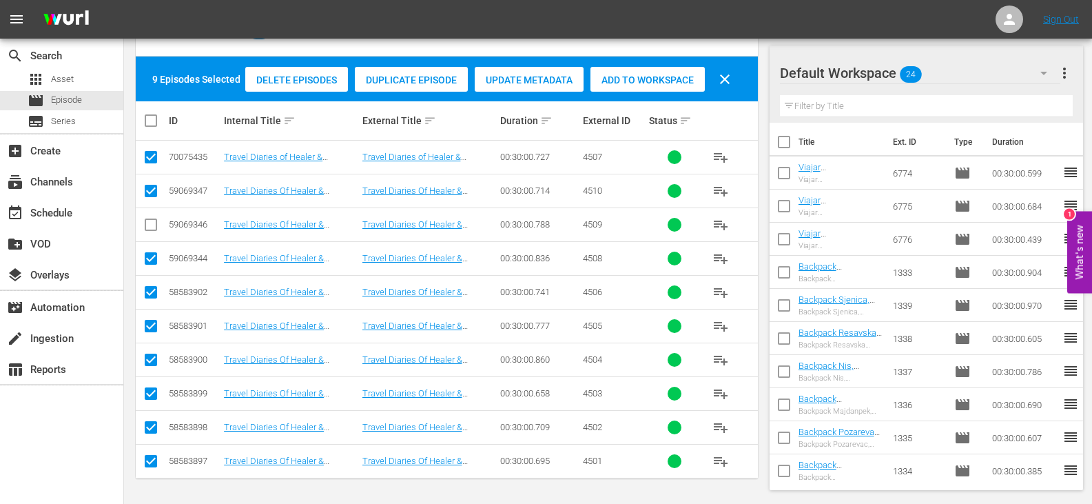
click at [143, 263] on input "checkbox" at bounding box center [151, 261] width 17 height 17
checkbox input "false"
click at [154, 187] on input "checkbox" at bounding box center [151, 193] width 17 height 17
checkbox input "false"
click at [658, 77] on span "Add to Workspace" at bounding box center [648, 79] width 114 height 11
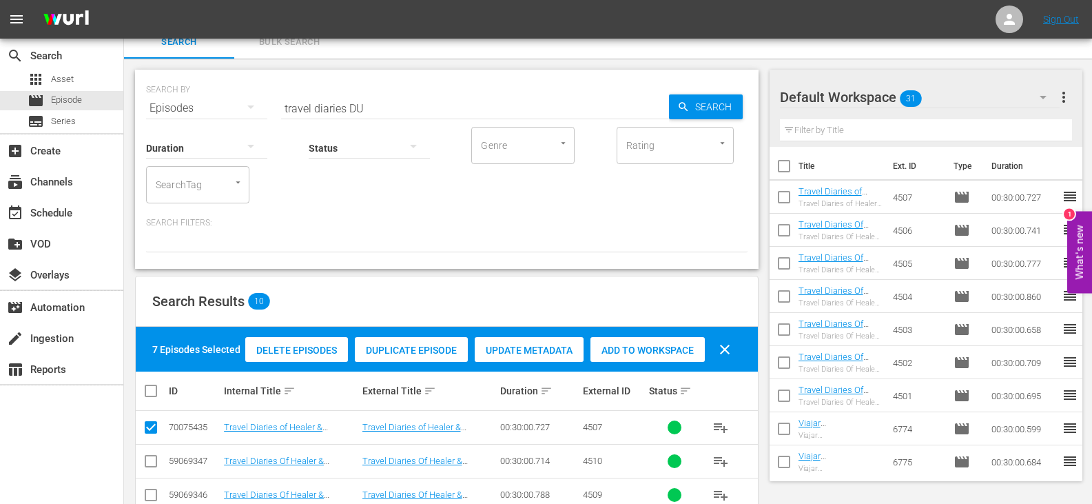
scroll to position [0, 0]
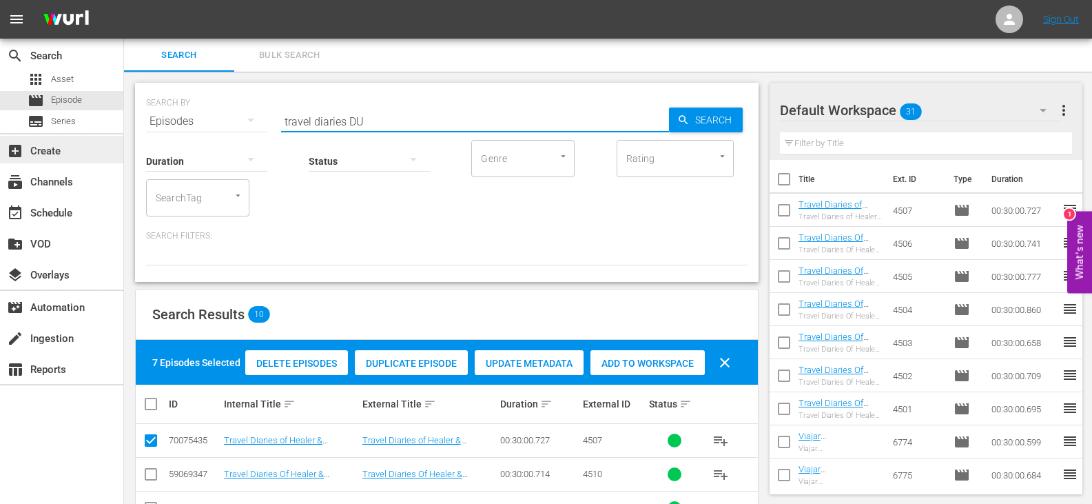
drag, startPoint x: 345, startPoint y: 121, endPoint x: 112, endPoint y: 148, distance: 234.6
click at [124, 0] on div "search Search apps Asset movie Episode subtitles Series add_box Create subscrip…" at bounding box center [608, 0] width 968 height 0
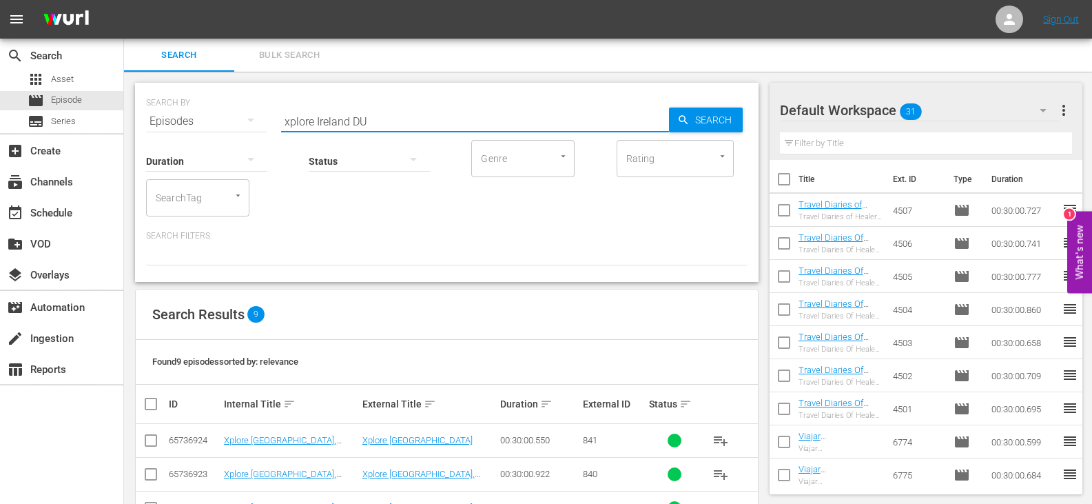
scroll to position [249, 0]
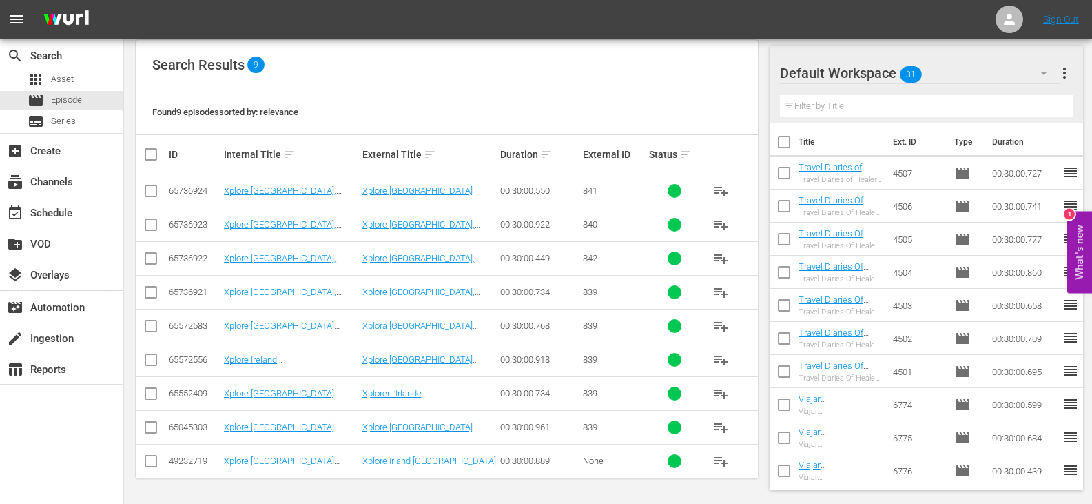
type input "xplore Ireland DU"
click at [144, 190] on input "checkbox" at bounding box center [151, 193] width 17 height 17
checkbox input "true"
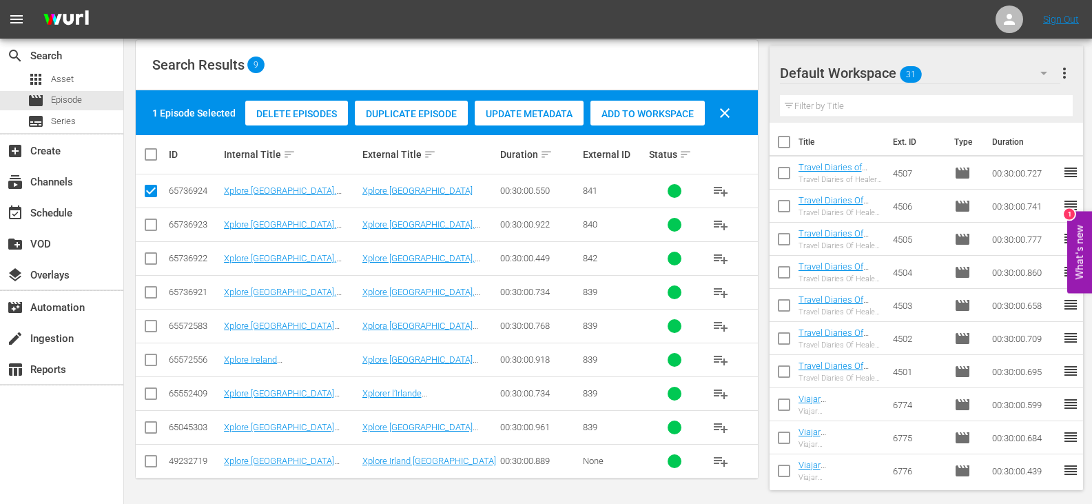
click at [151, 225] on input "checkbox" at bounding box center [151, 227] width 17 height 17
checkbox input "true"
click at [151, 258] on input "checkbox" at bounding box center [151, 261] width 17 height 17
checkbox input "true"
click at [149, 298] on input "checkbox" at bounding box center [151, 295] width 17 height 17
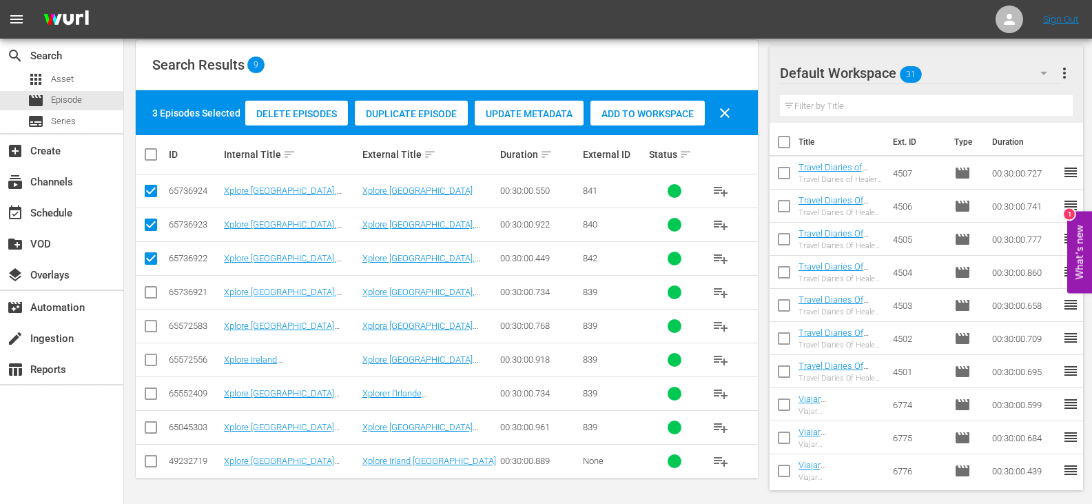
checkbox input "true"
click at [622, 114] on span "Add to Workspace" at bounding box center [648, 113] width 114 height 11
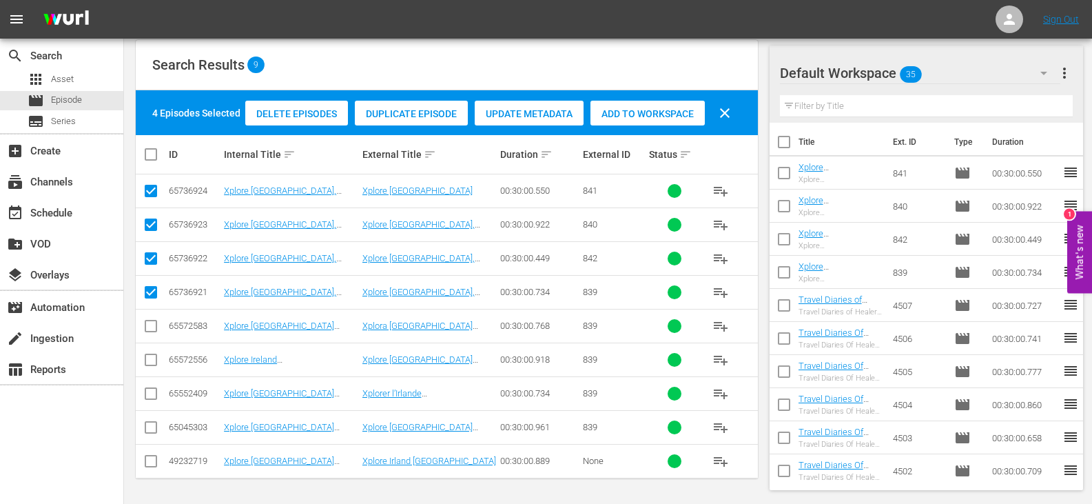
scroll to position [0, 0]
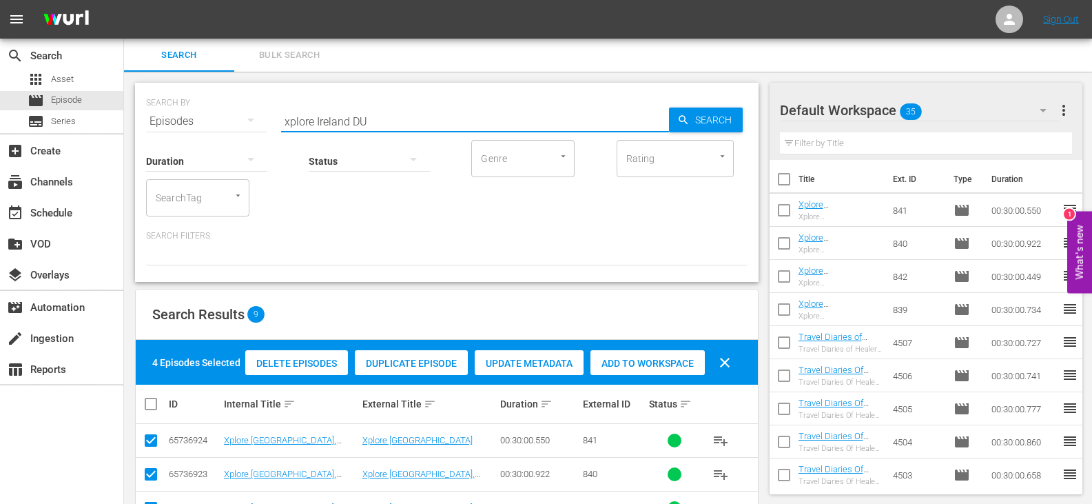
click at [352, 121] on input "xplore Ireland DU" at bounding box center [475, 121] width 388 height 33
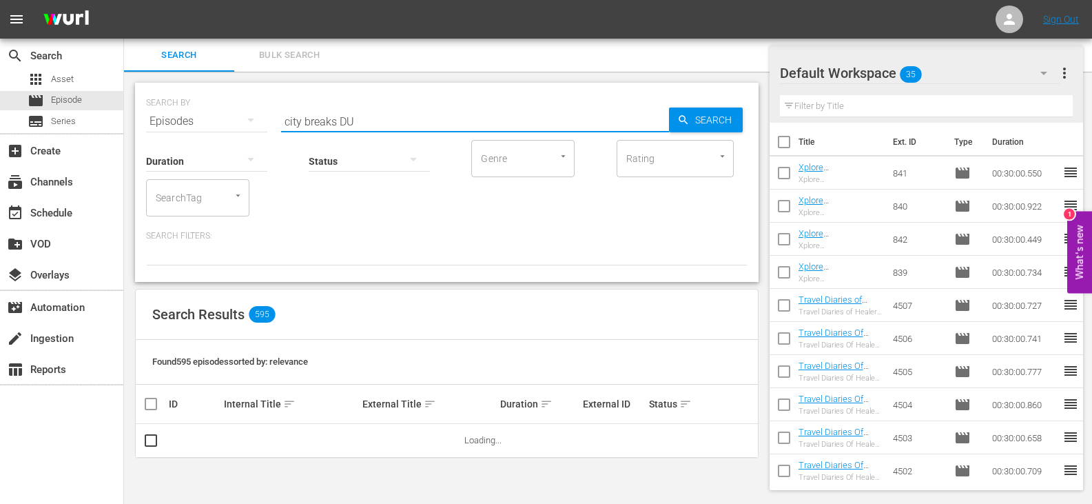
scroll to position [1, 0]
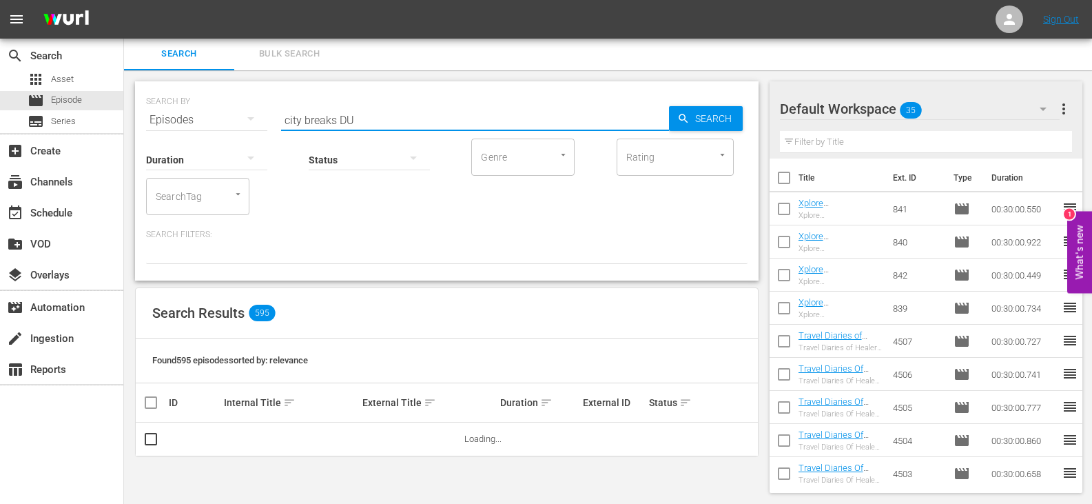
type input "city breaks DU"
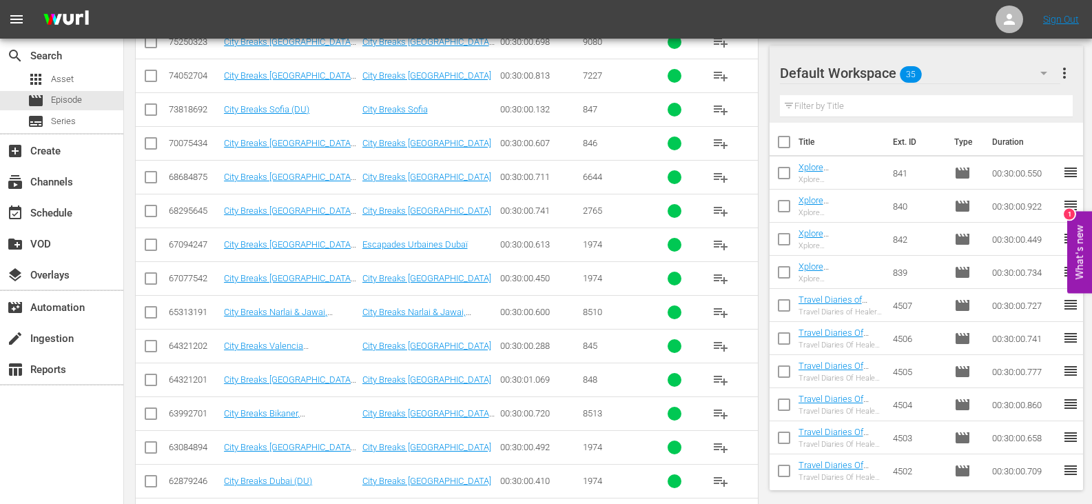
scroll to position [436, 0]
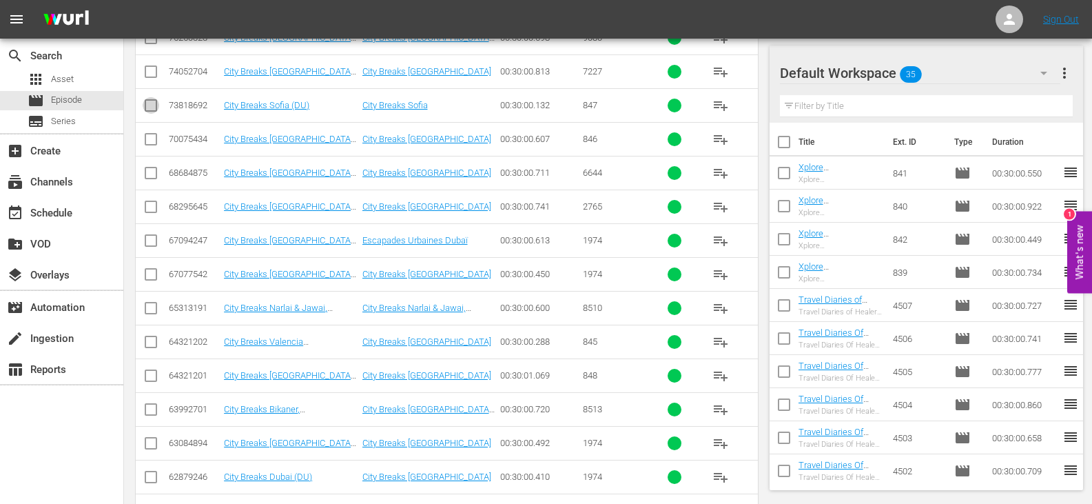
click at [146, 103] on input "checkbox" at bounding box center [151, 108] width 17 height 17
checkbox input "true"
click at [161, 340] on td at bounding box center [151, 342] width 31 height 34
click at [158, 340] on input "checkbox" at bounding box center [151, 344] width 17 height 17
checkbox input "true"
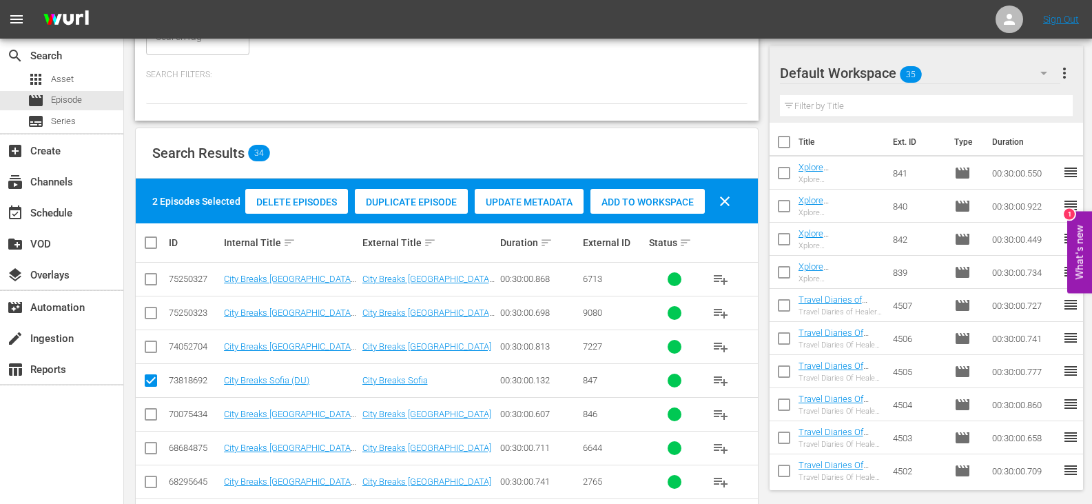
scroll to position [161, 0]
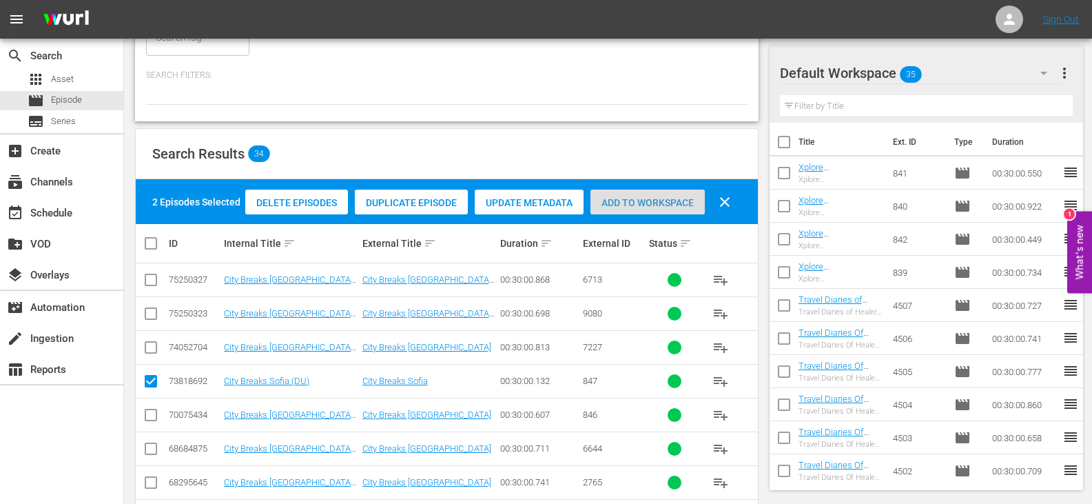
click at [640, 196] on div "Add to Workspace" at bounding box center [648, 203] width 114 height 26
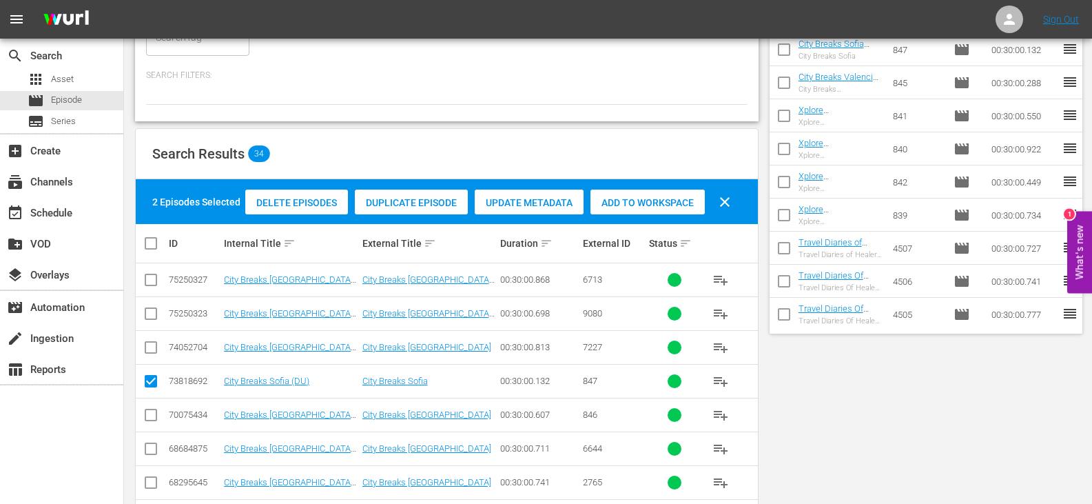
scroll to position [0, 0]
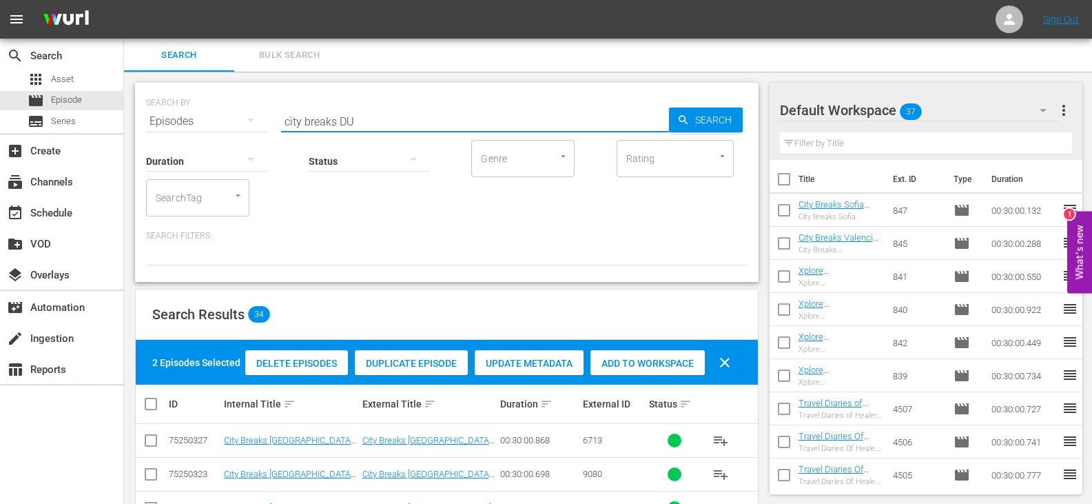
drag, startPoint x: 337, startPoint y: 116, endPoint x: 169, endPoint y: 125, distance: 168.4
click at [169, 125] on div "SEARCH BY Search By Episodes Search ID, Title, Description, Keywords, or Catego…" at bounding box center [447, 113] width 602 height 50
type input "world heritage DU"
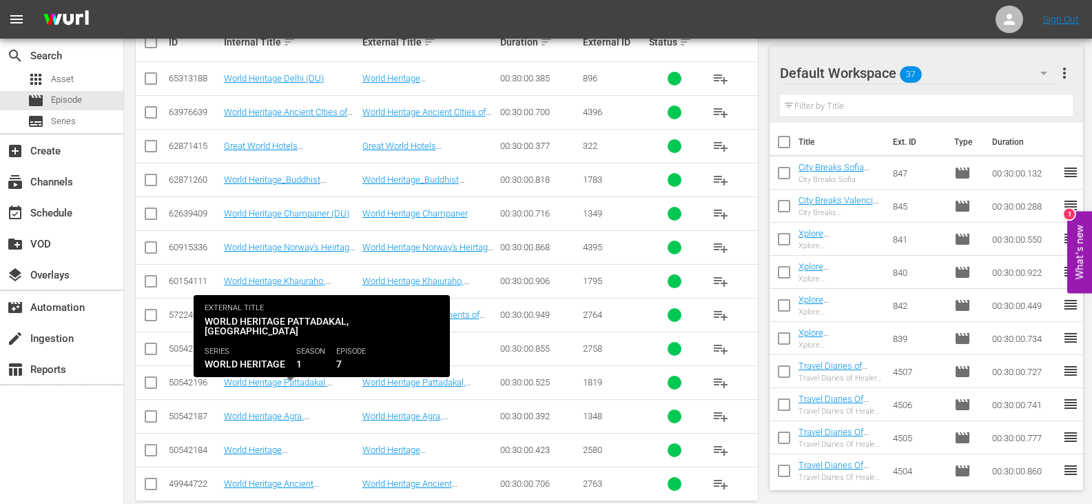
scroll to position [385, 0]
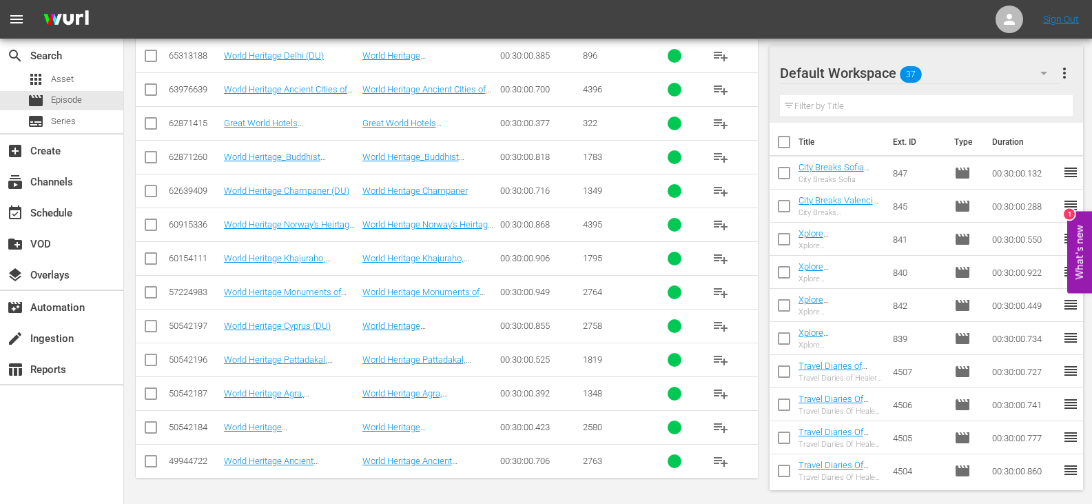
click at [140, 395] on td at bounding box center [151, 393] width 31 height 34
click at [146, 394] on input "checkbox" at bounding box center [151, 396] width 17 height 17
checkbox input "true"
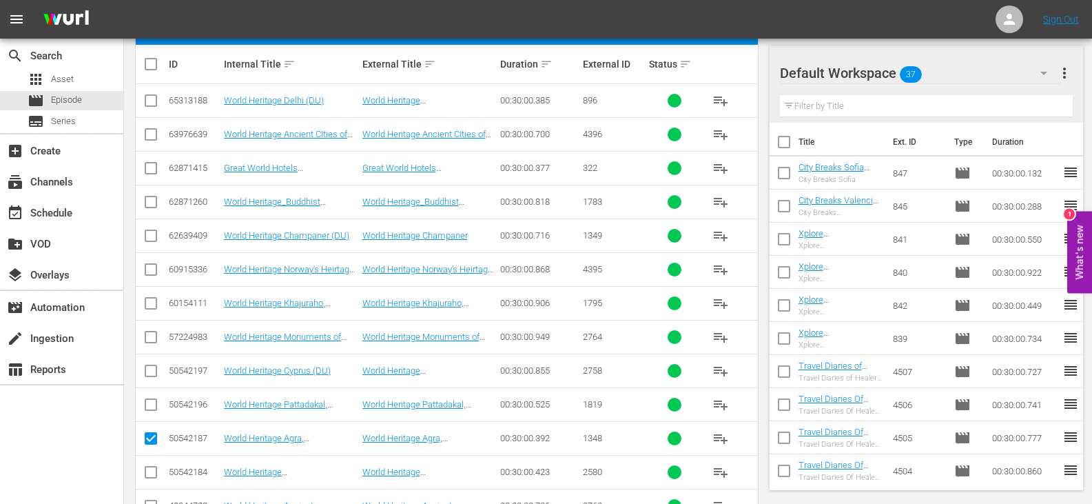
click at [152, 404] on input "checkbox" at bounding box center [151, 407] width 17 height 17
checkbox input "true"
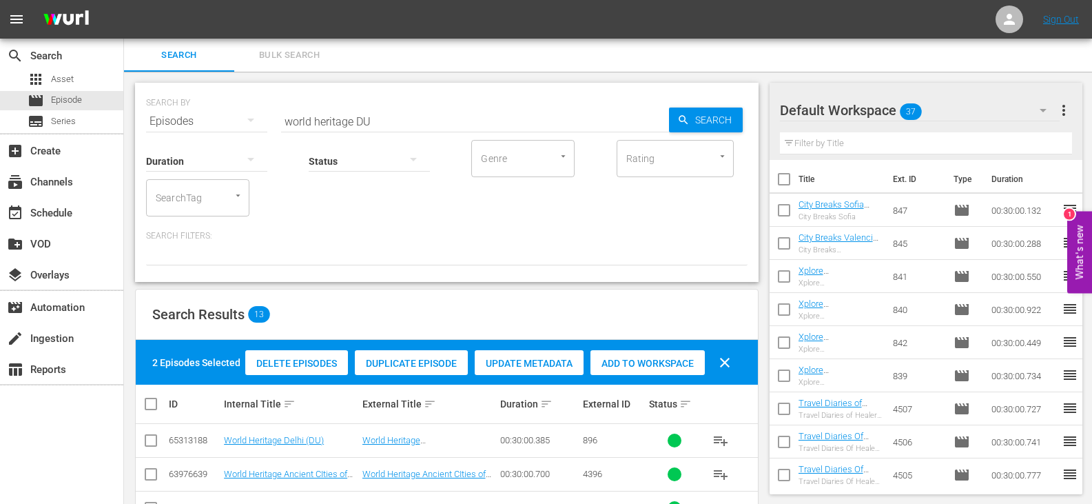
click at [634, 373] on div "Add to Workspace" at bounding box center [648, 363] width 114 height 26
drag, startPoint x: 352, startPoint y: 123, endPoint x: 313, endPoint y: 116, distance: 40.0
click at [313, 116] on input "world heritage DU" at bounding box center [475, 121] width 388 height 33
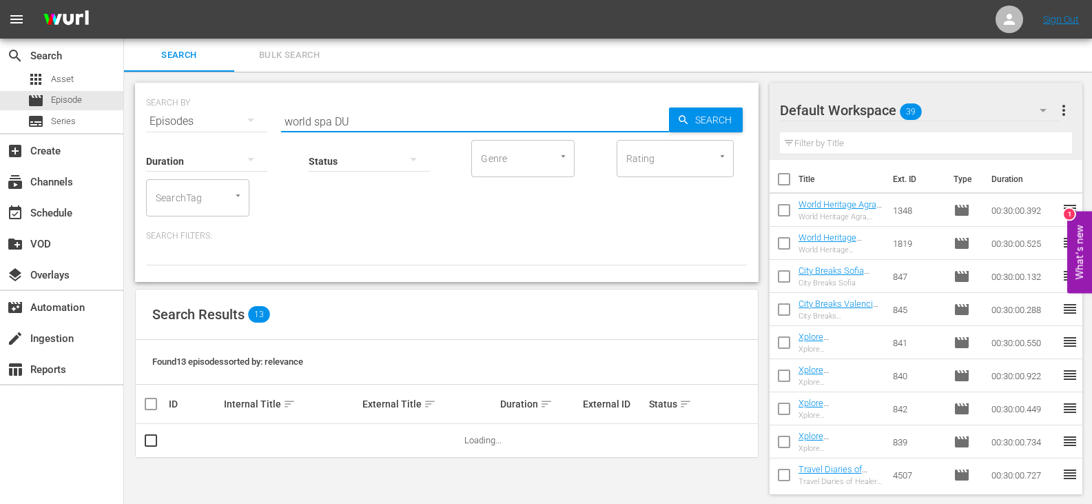
scroll to position [1, 0]
type input "world spa DU"
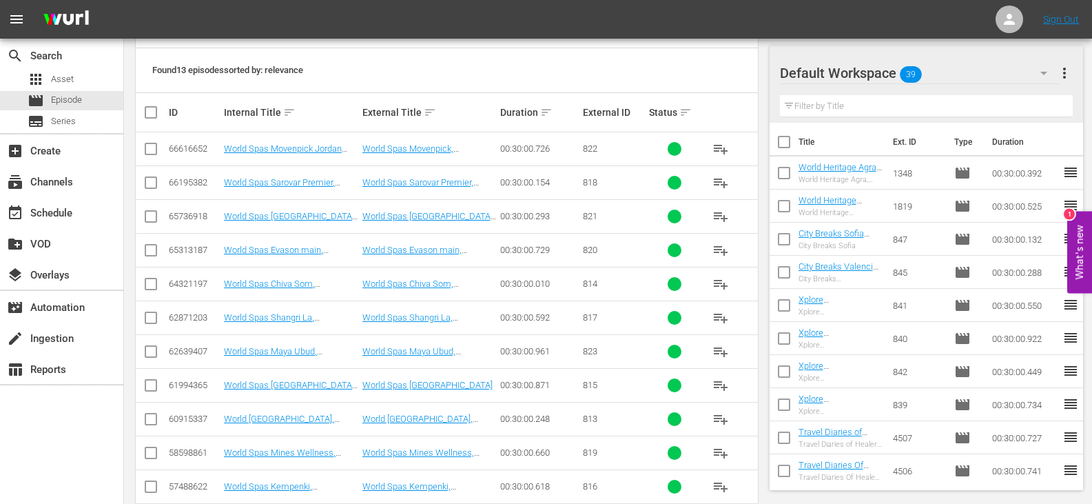
scroll to position [346, 0]
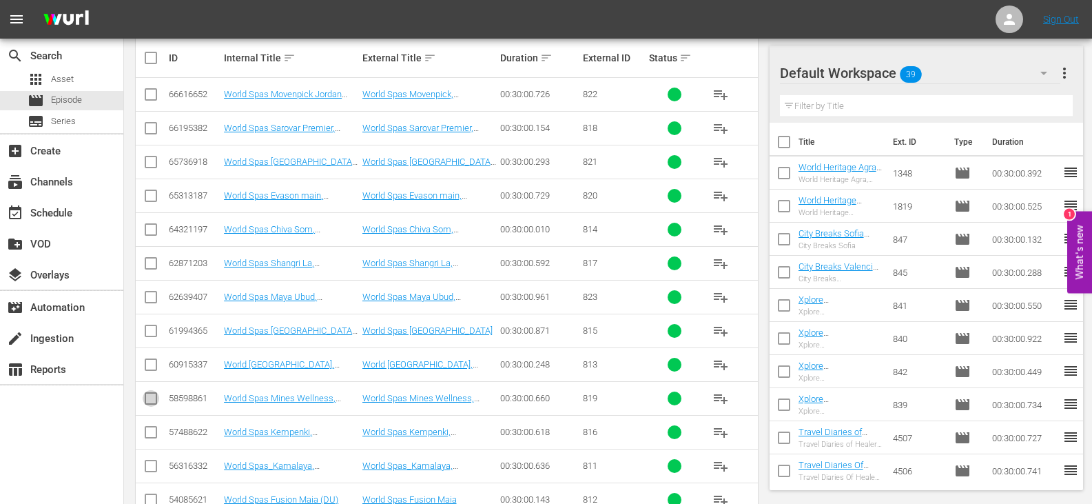
click at [150, 399] on input "checkbox" at bounding box center [151, 401] width 17 height 17
checkbox input "true"
click at [146, 94] on input "checkbox" at bounding box center [151, 97] width 17 height 17
checkbox input "true"
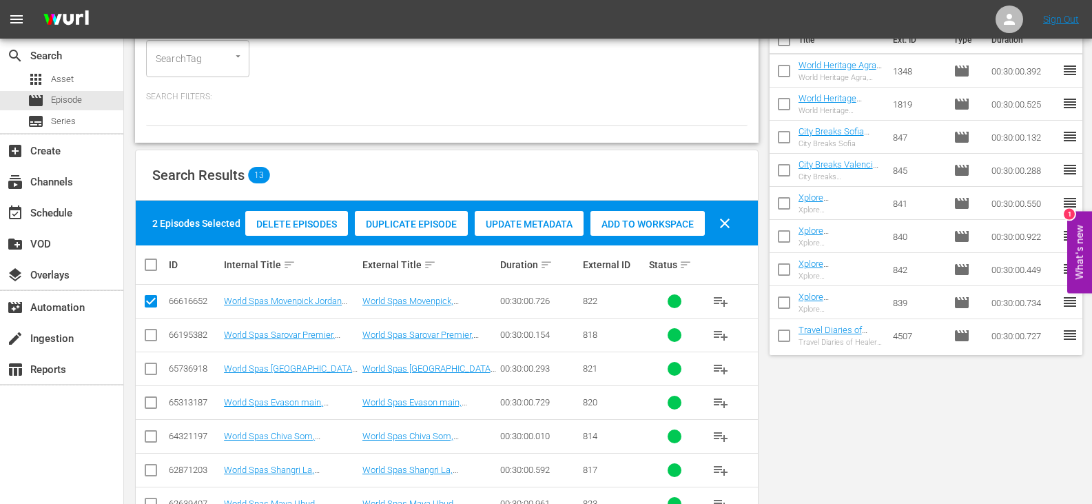
scroll to position [1, 0]
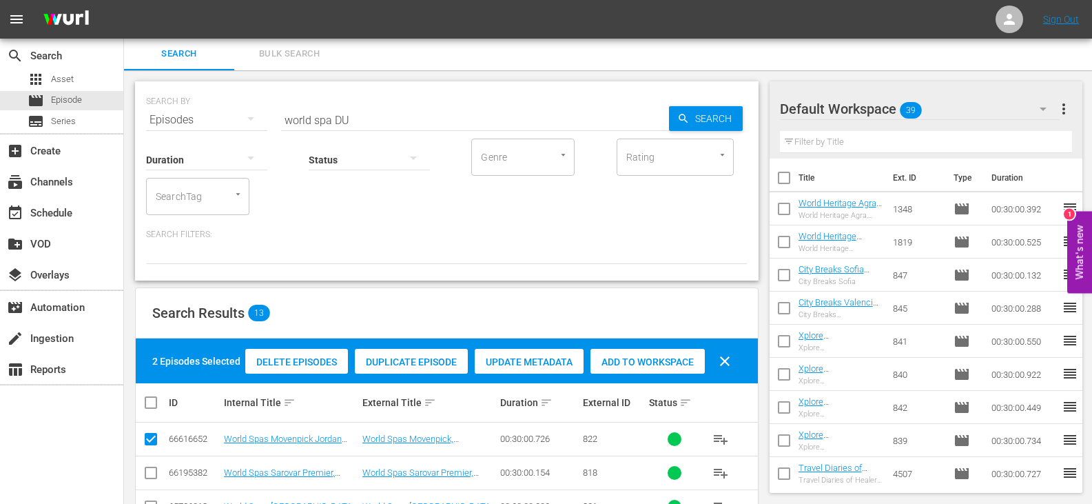
click at [640, 357] on span "Add to Workspace" at bounding box center [648, 361] width 114 height 11
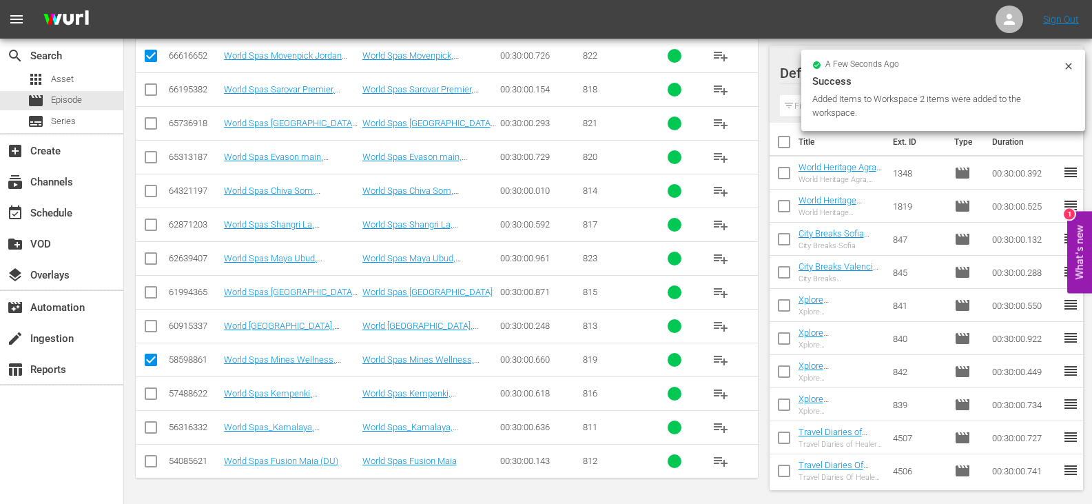
scroll to position [0, 0]
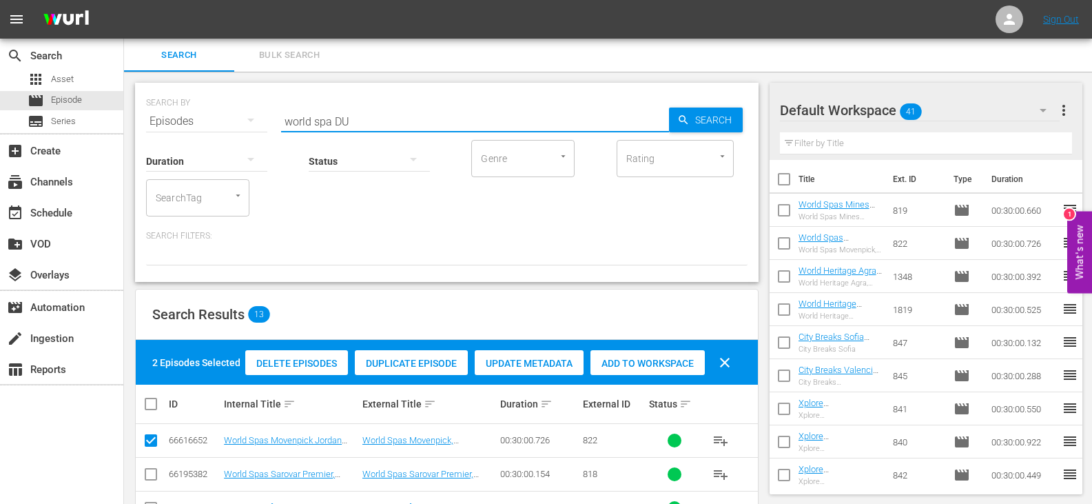
drag, startPoint x: 331, startPoint y: 122, endPoint x: 220, endPoint y: 137, distance: 112.0
click at [220, 137] on div "SEARCH BY Search By Episodes Search ID, Title, Description, Keywords, or Catego…" at bounding box center [447, 182] width 624 height 199
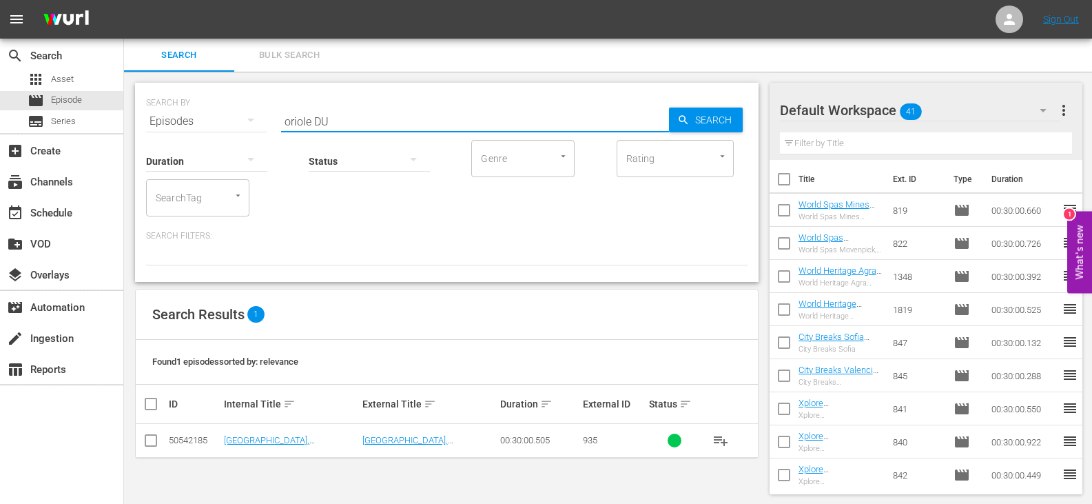
scroll to position [1, 0]
type input "oriole DU"
click at [140, 445] on td at bounding box center [151, 439] width 31 height 34
click at [157, 441] on input "checkbox" at bounding box center [151, 442] width 17 height 17
checkbox input "true"
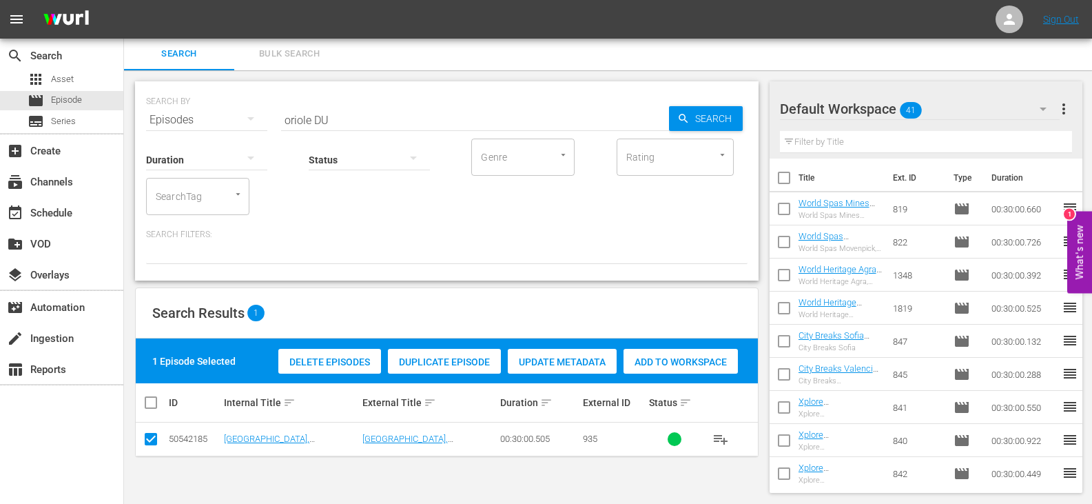
click at [654, 354] on div "Add to Workspace" at bounding box center [681, 362] width 114 height 26
click at [515, 292] on div "Search Results 1" at bounding box center [447, 313] width 622 height 50
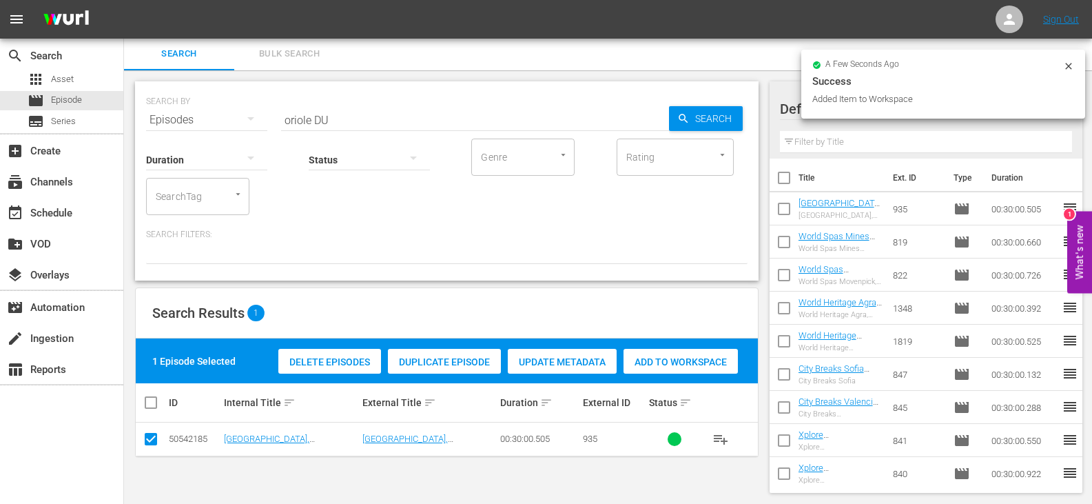
scroll to position [0, 0]
